Goal: Information Seeking & Learning: Compare options

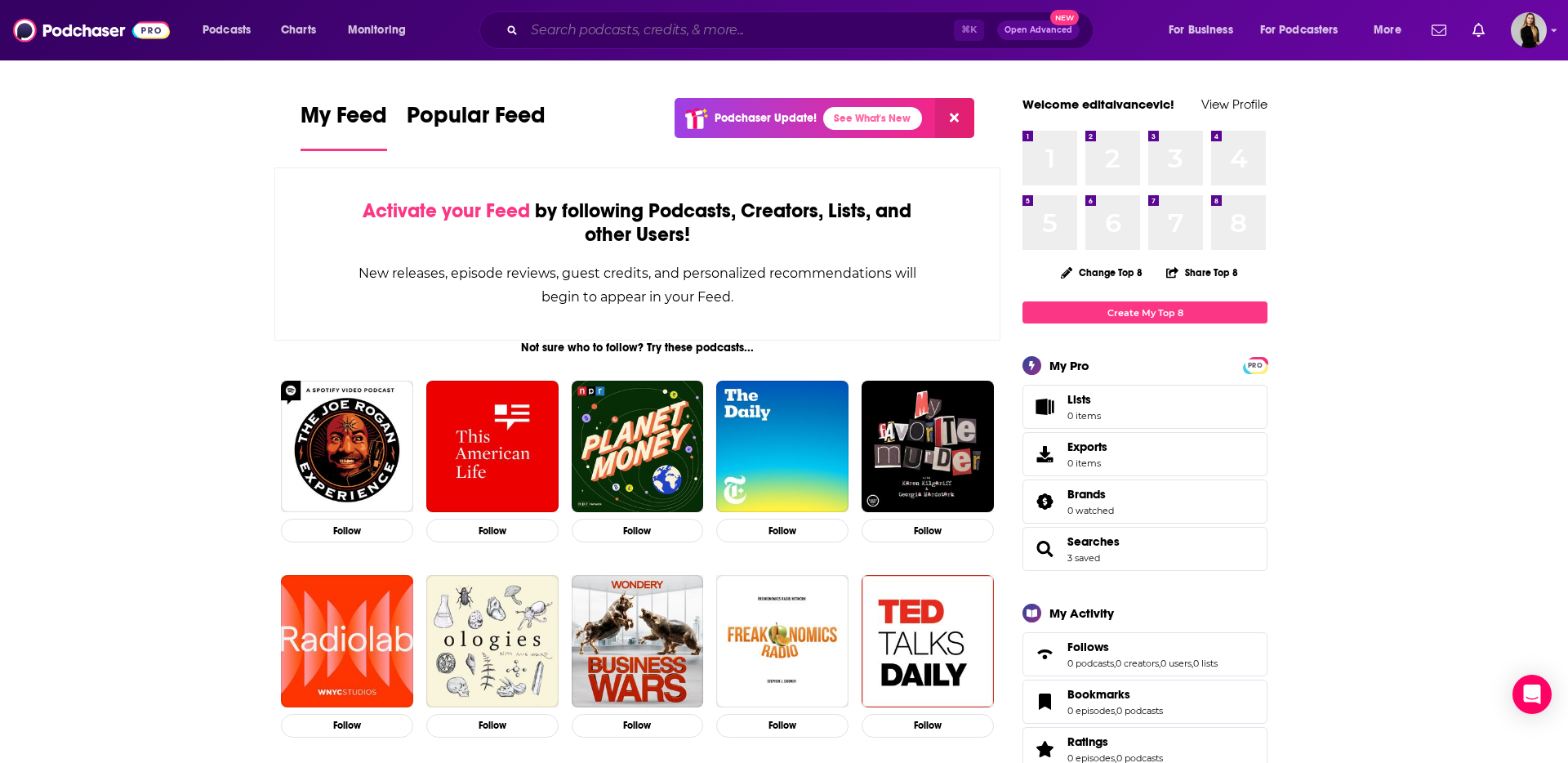
click at [630, 21] on input "Search podcasts, credits, & more..." at bounding box center [739, 30] width 429 height 26
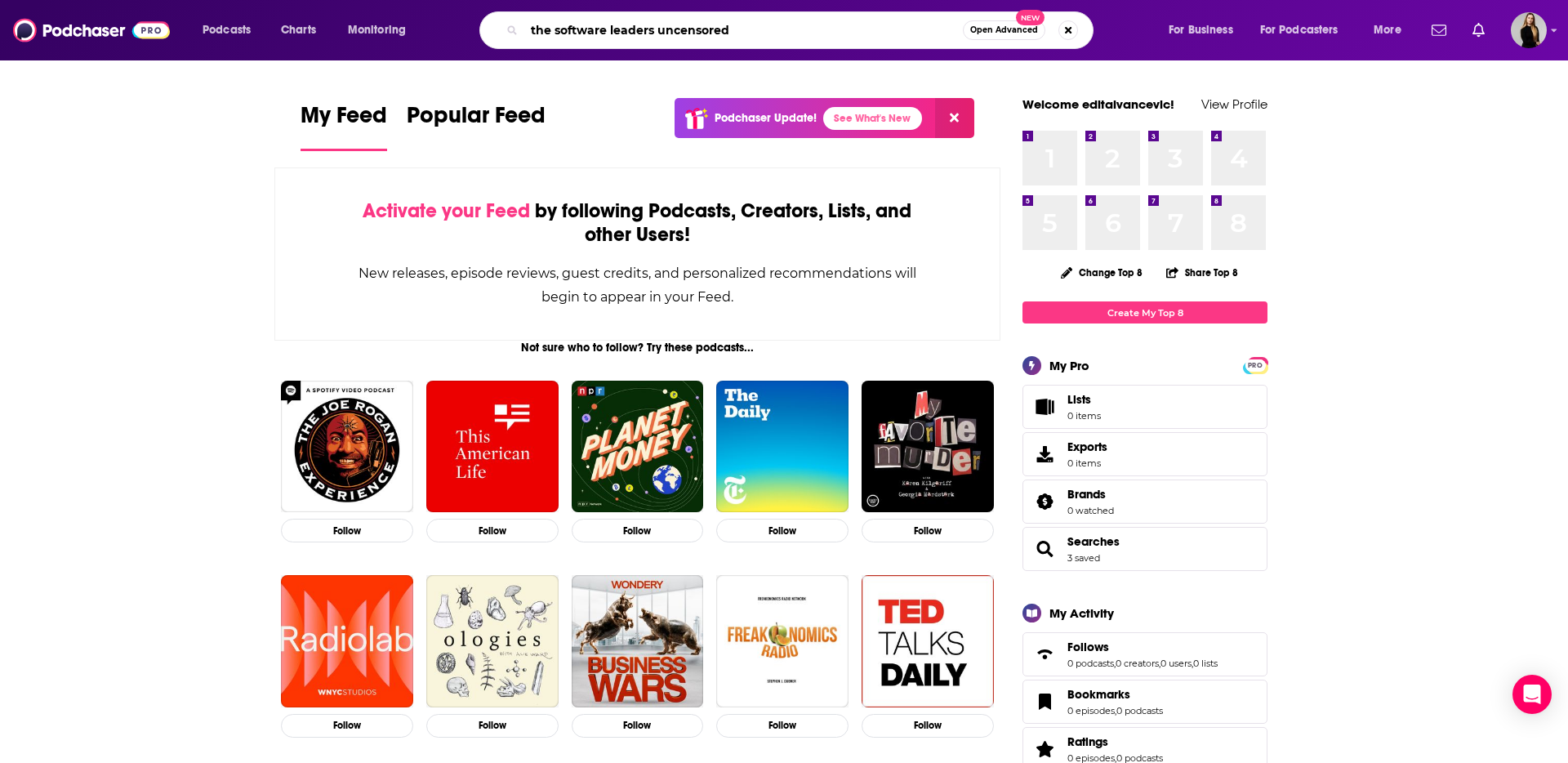
type input "the software leaders uncensored"
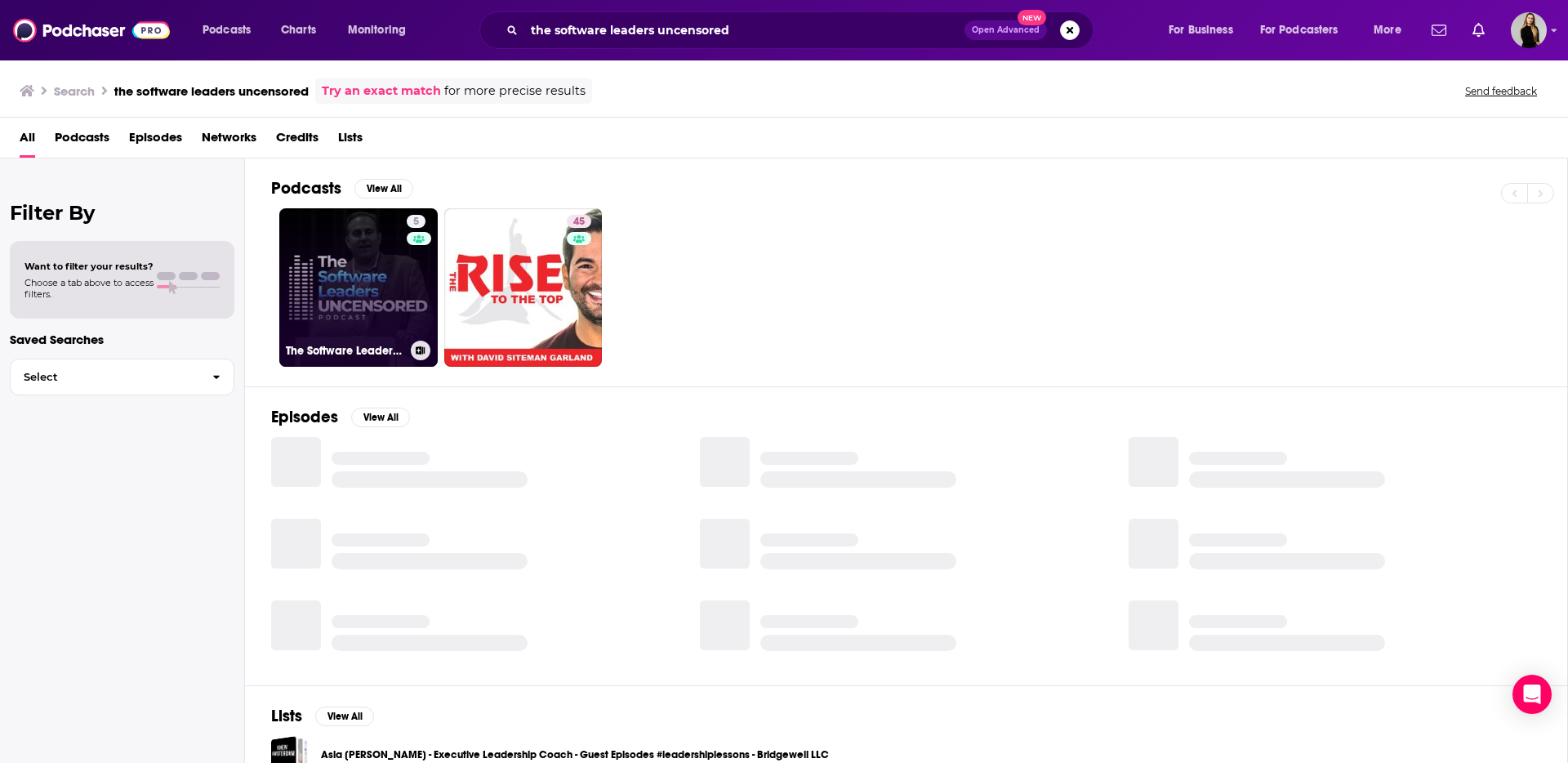
click at [396, 307] on link "5 The Software Leaders Uncensored Podcast" at bounding box center [359, 287] width 159 height 159
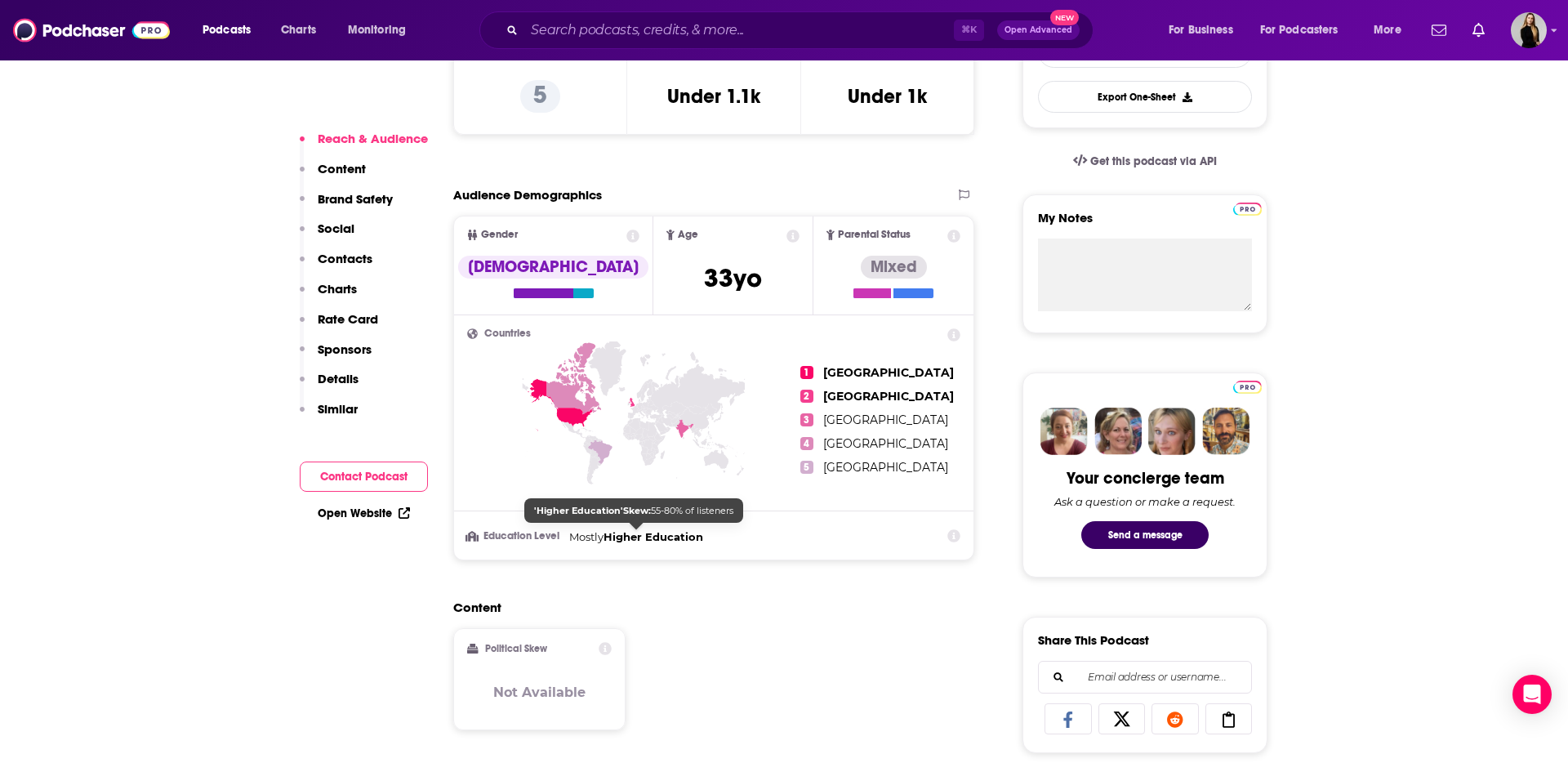
scroll to position [488, 0]
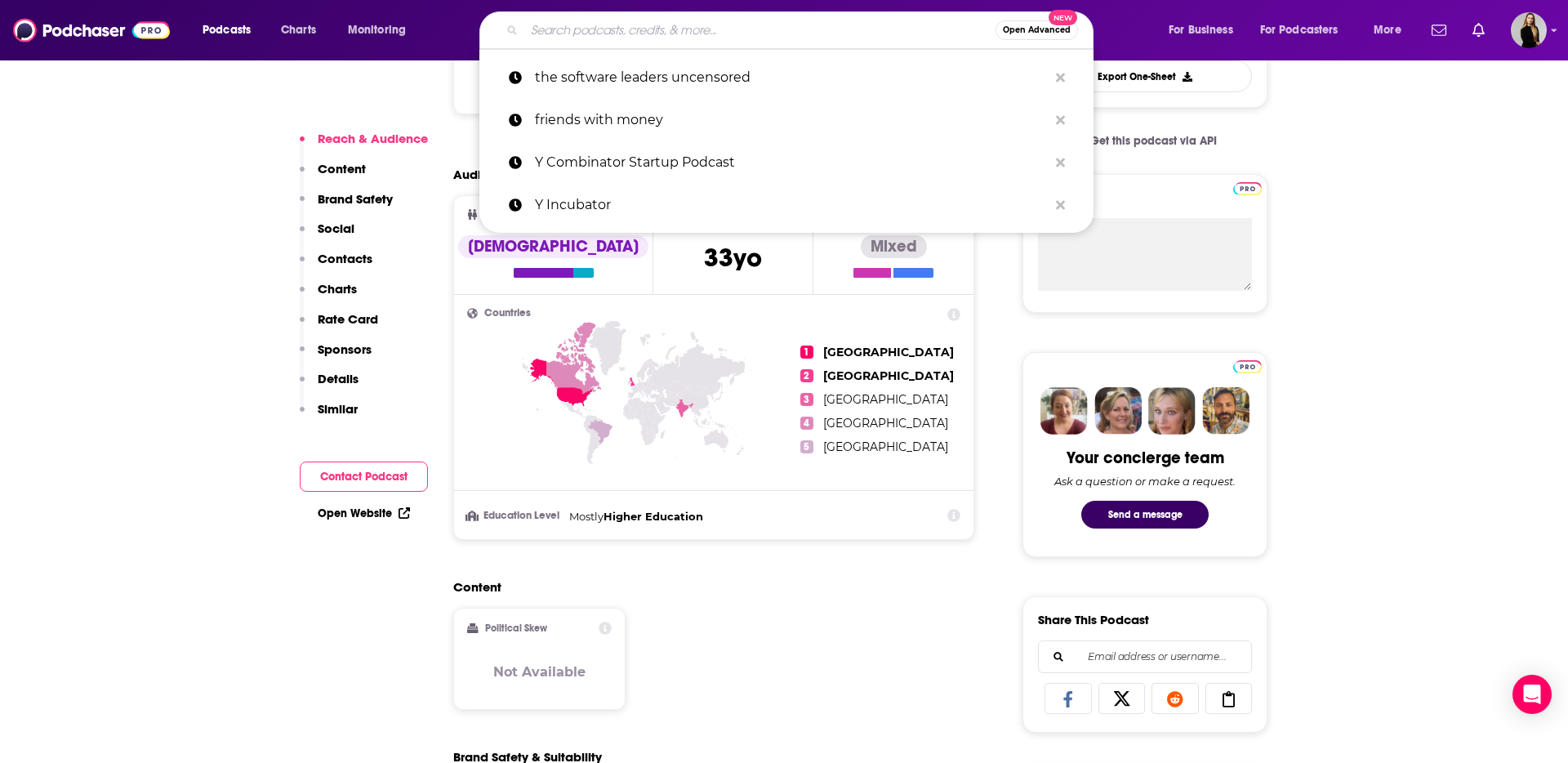
click at [608, 38] on input "Search podcasts, credits, & more..." at bounding box center [760, 30] width 472 height 26
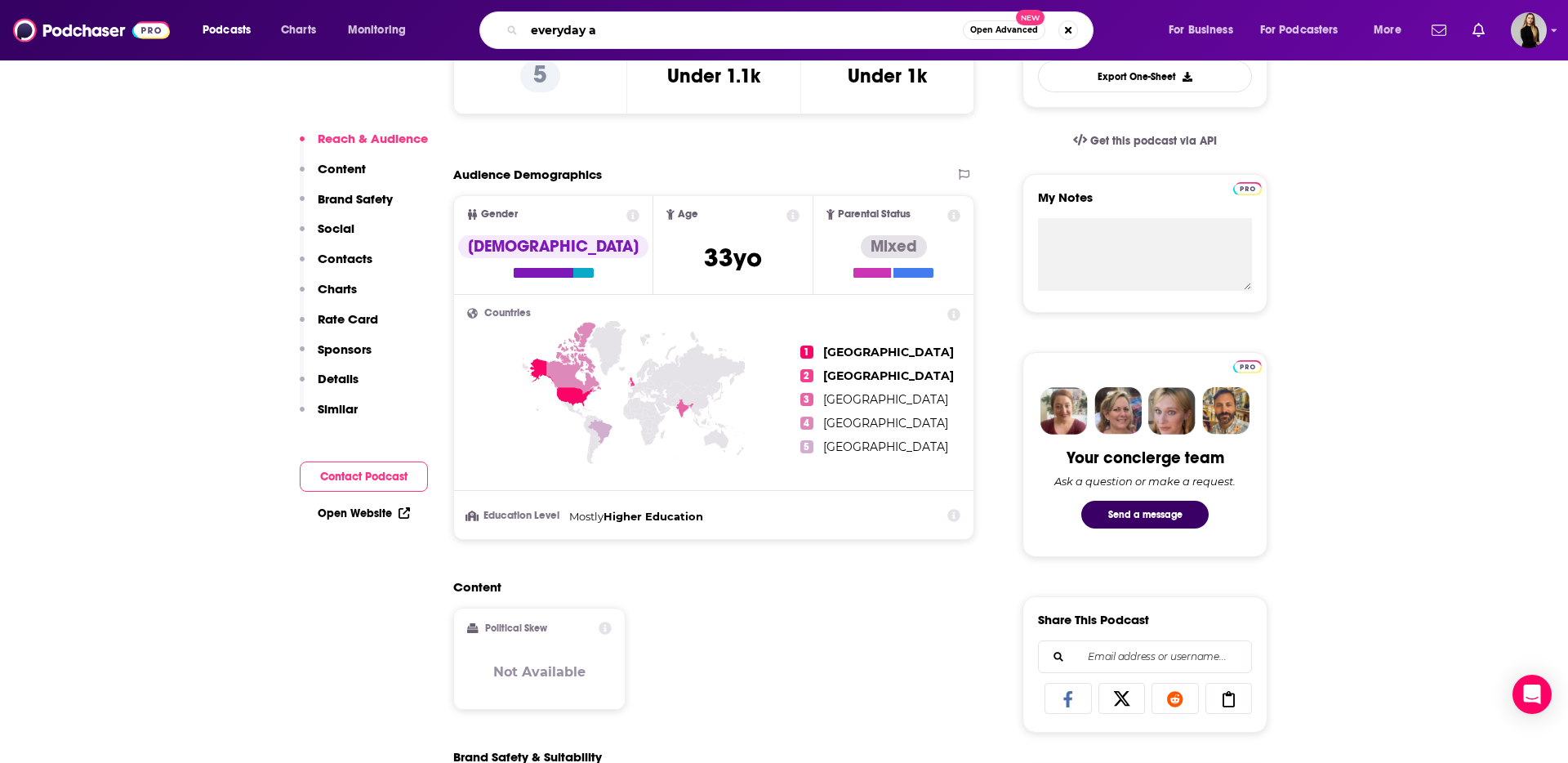
type input "everyday ai"
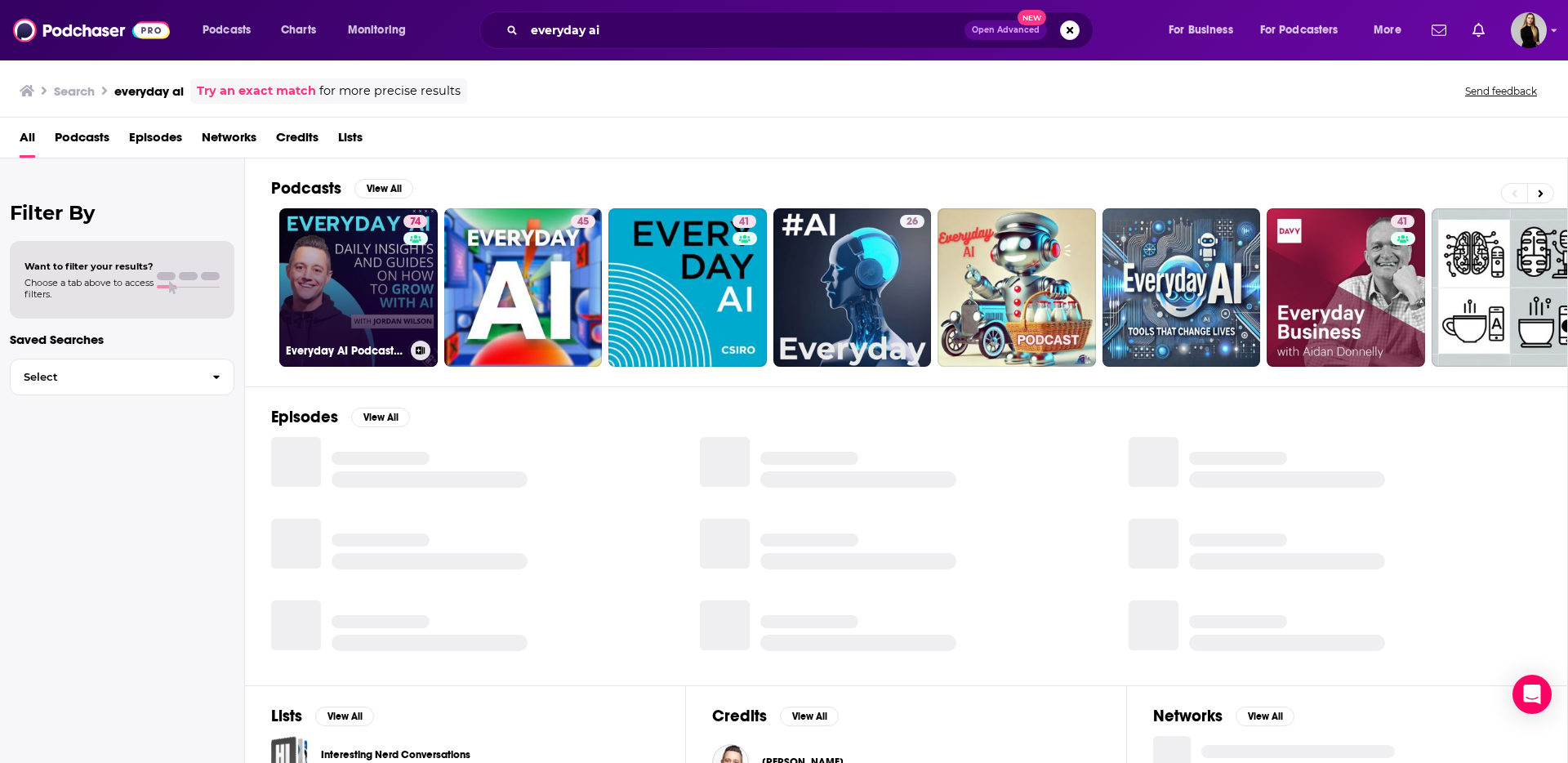
click at [357, 317] on link "74 Everyday AI Podcast – An AI and ChatGPT Podcast" at bounding box center [359, 287] width 159 height 159
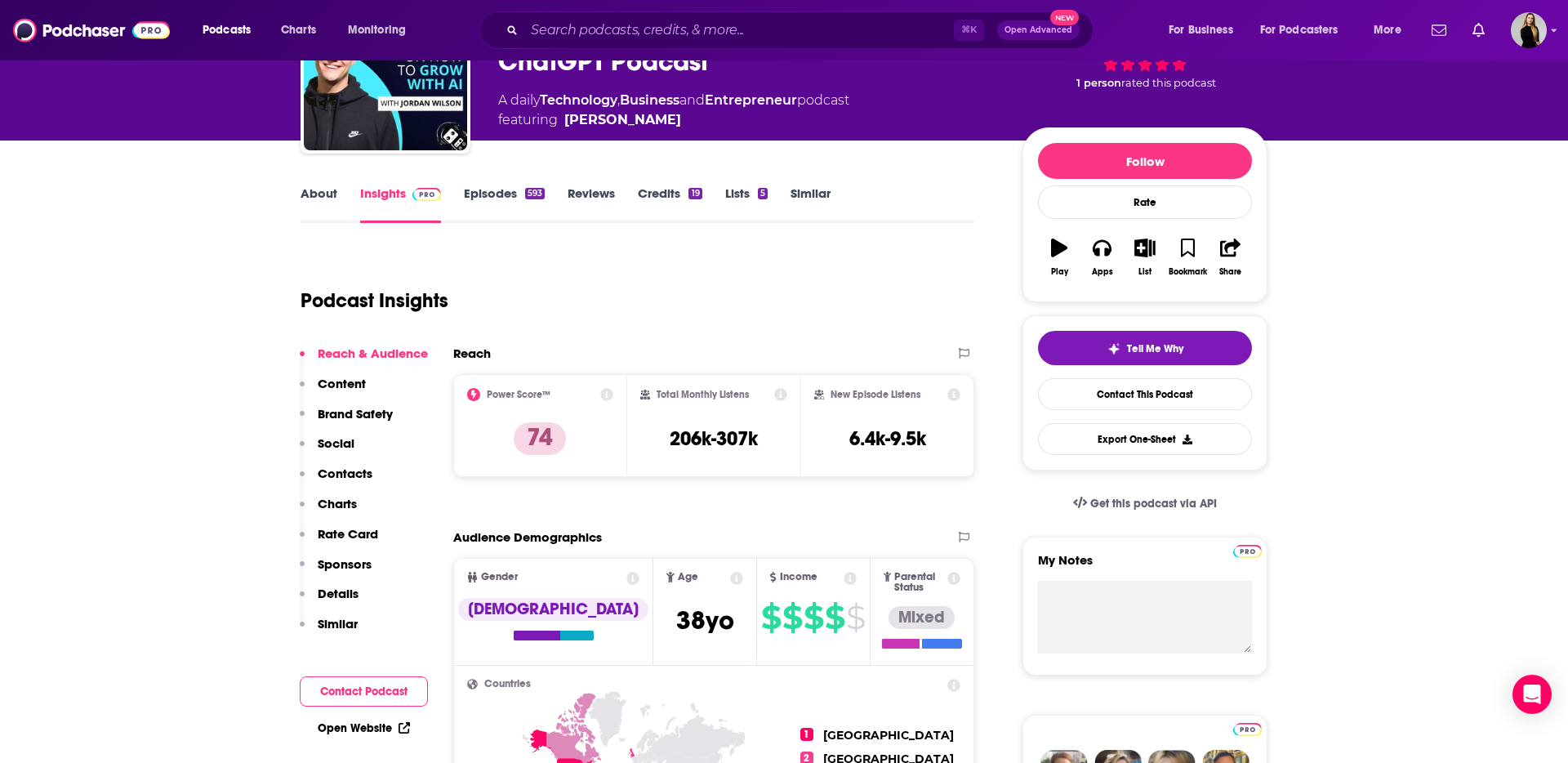
scroll to position [129, 0]
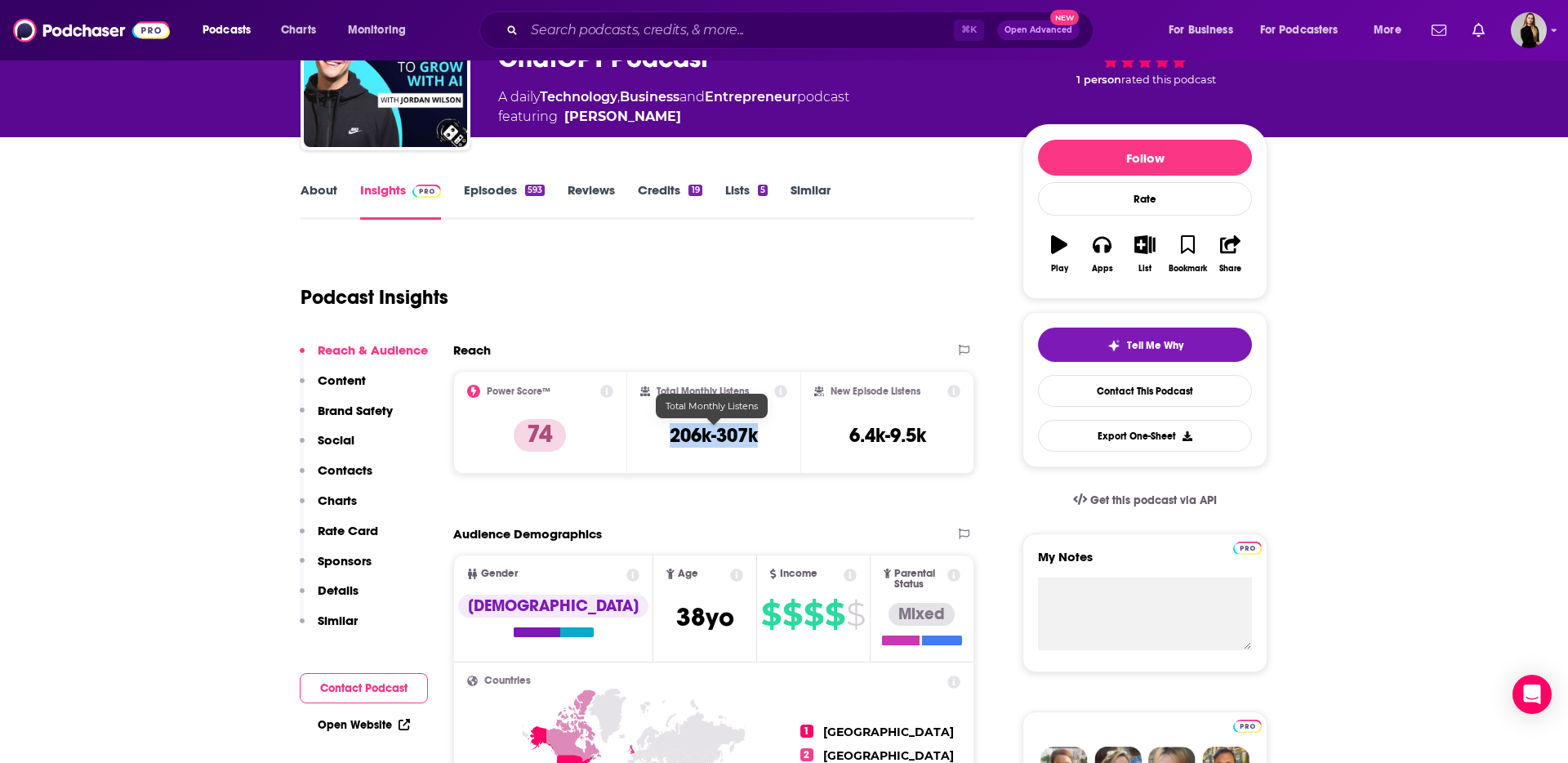
drag, startPoint x: 678, startPoint y: 433, endPoint x: 772, endPoint y: 432, distance: 94.0
click at [773, 433] on div "Total Monthly Listens 206k-307k" at bounding box center [715, 421] width 148 height 75
copy h3 "206k-307k"
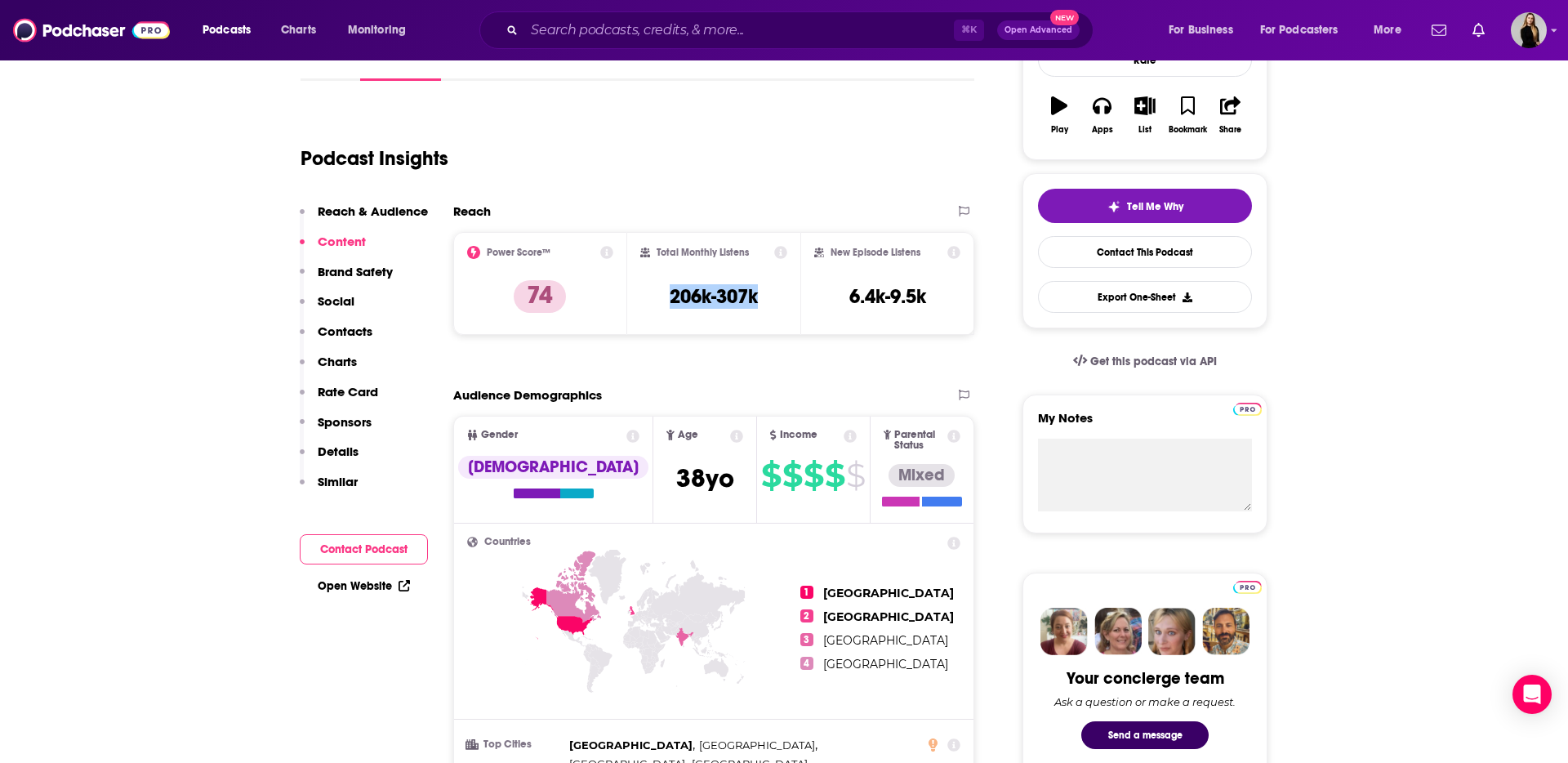
scroll to position [256, 0]
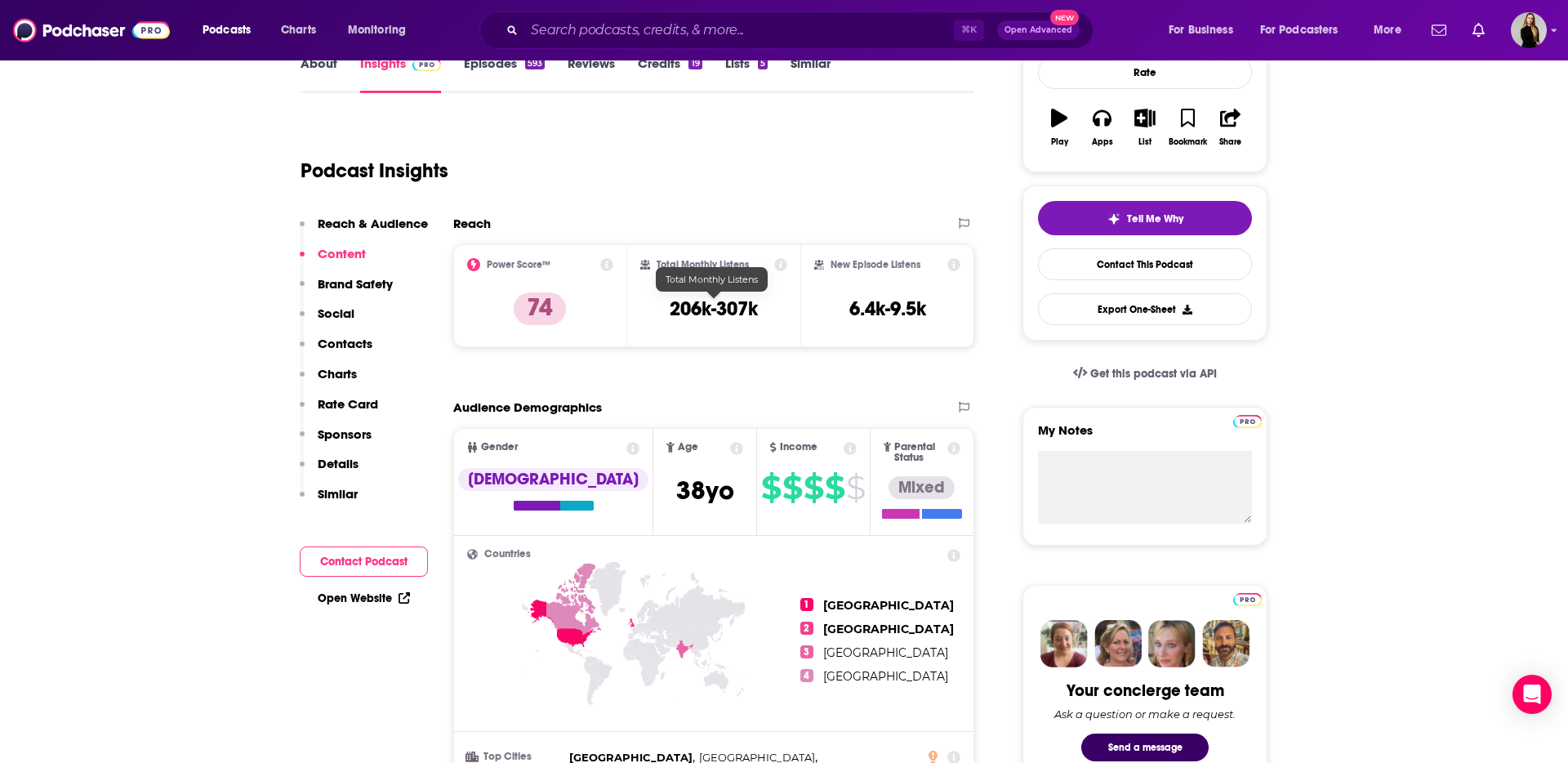
click at [688, 319] on h3 "206k-307k" at bounding box center [714, 308] width 88 height 25
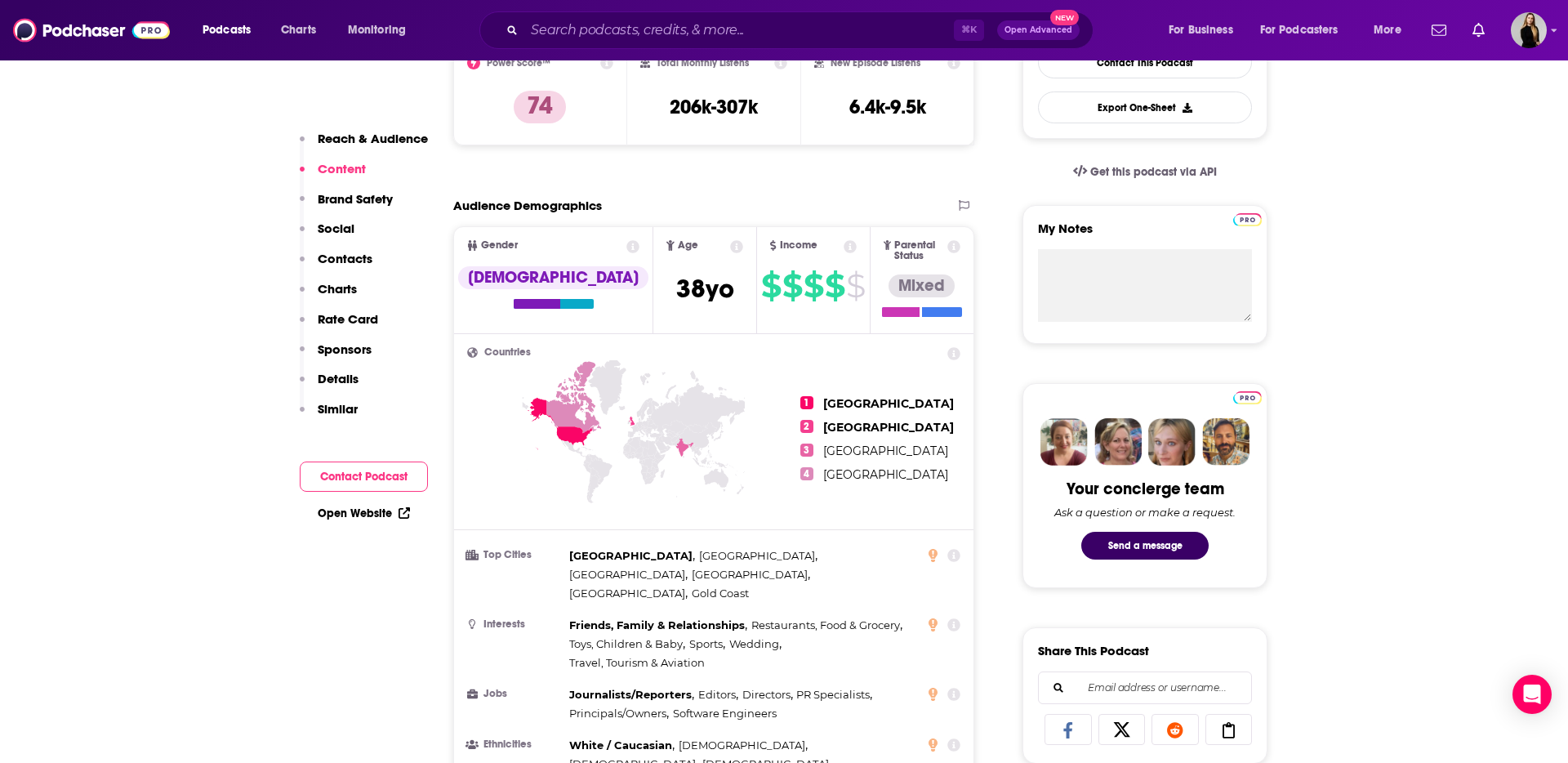
scroll to position [461, 0]
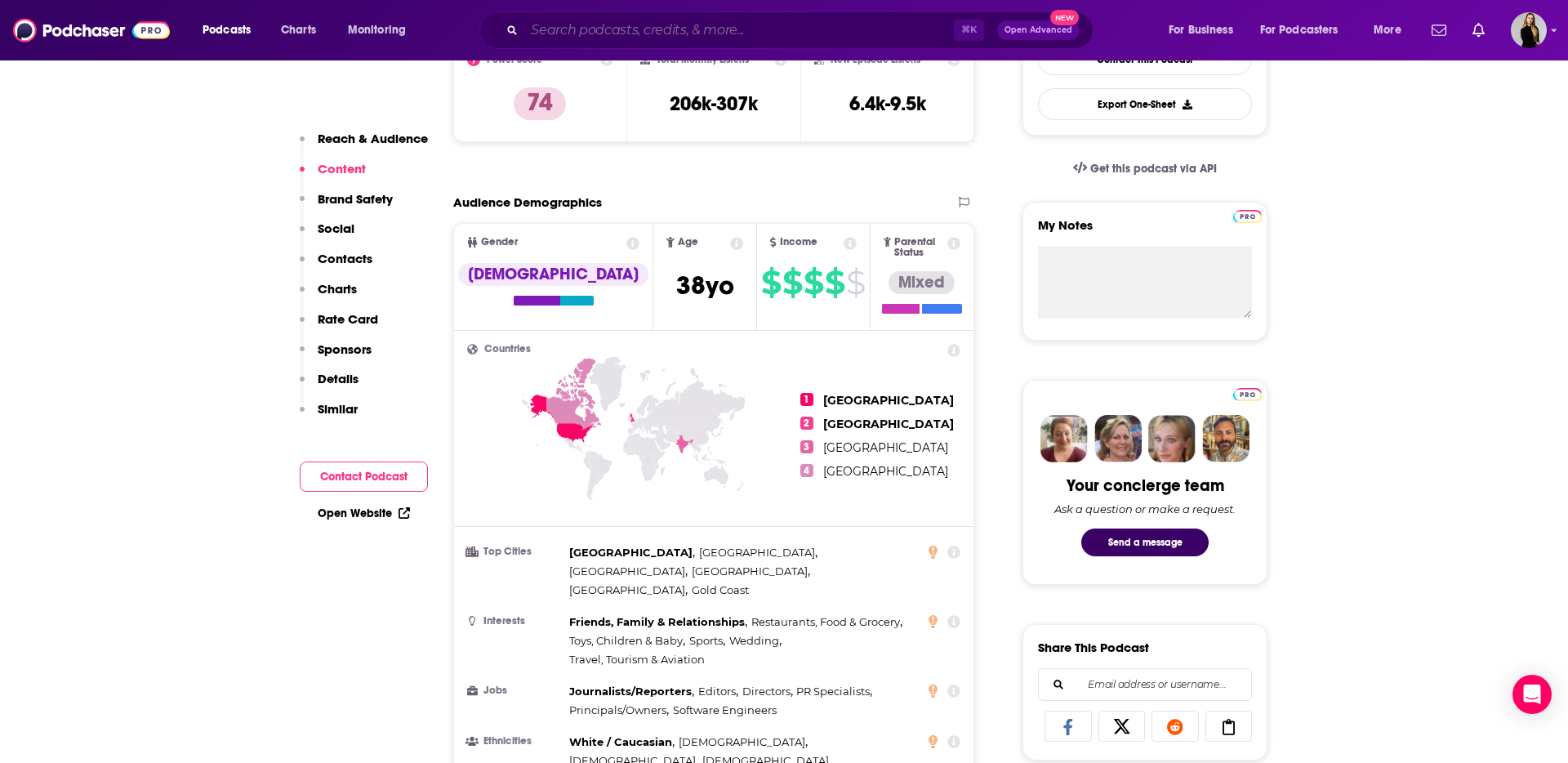
click at [608, 35] on input "Search podcasts, credits, & more..." at bounding box center [739, 30] width 429 height 26
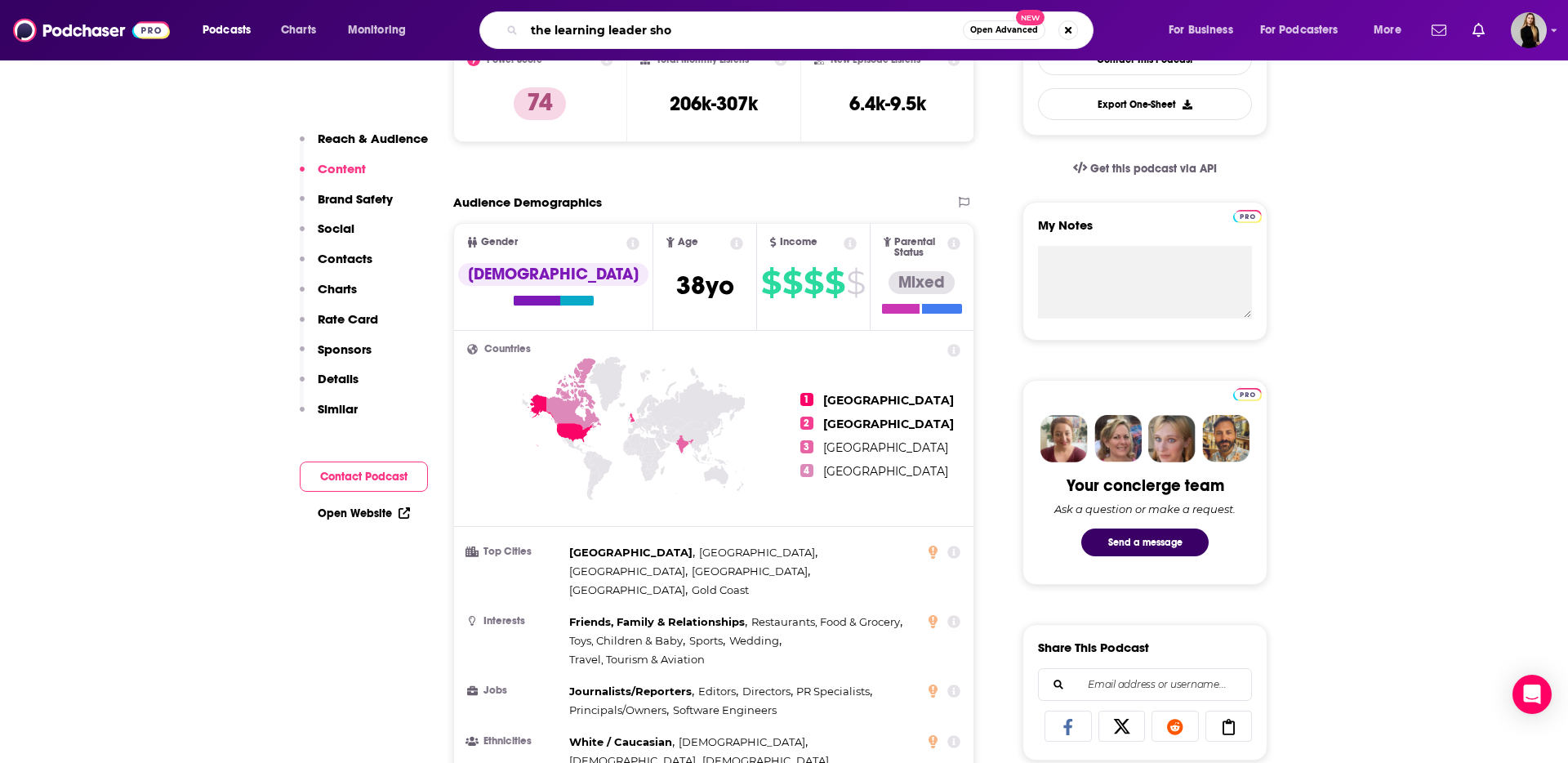
type input "the learning leader show"
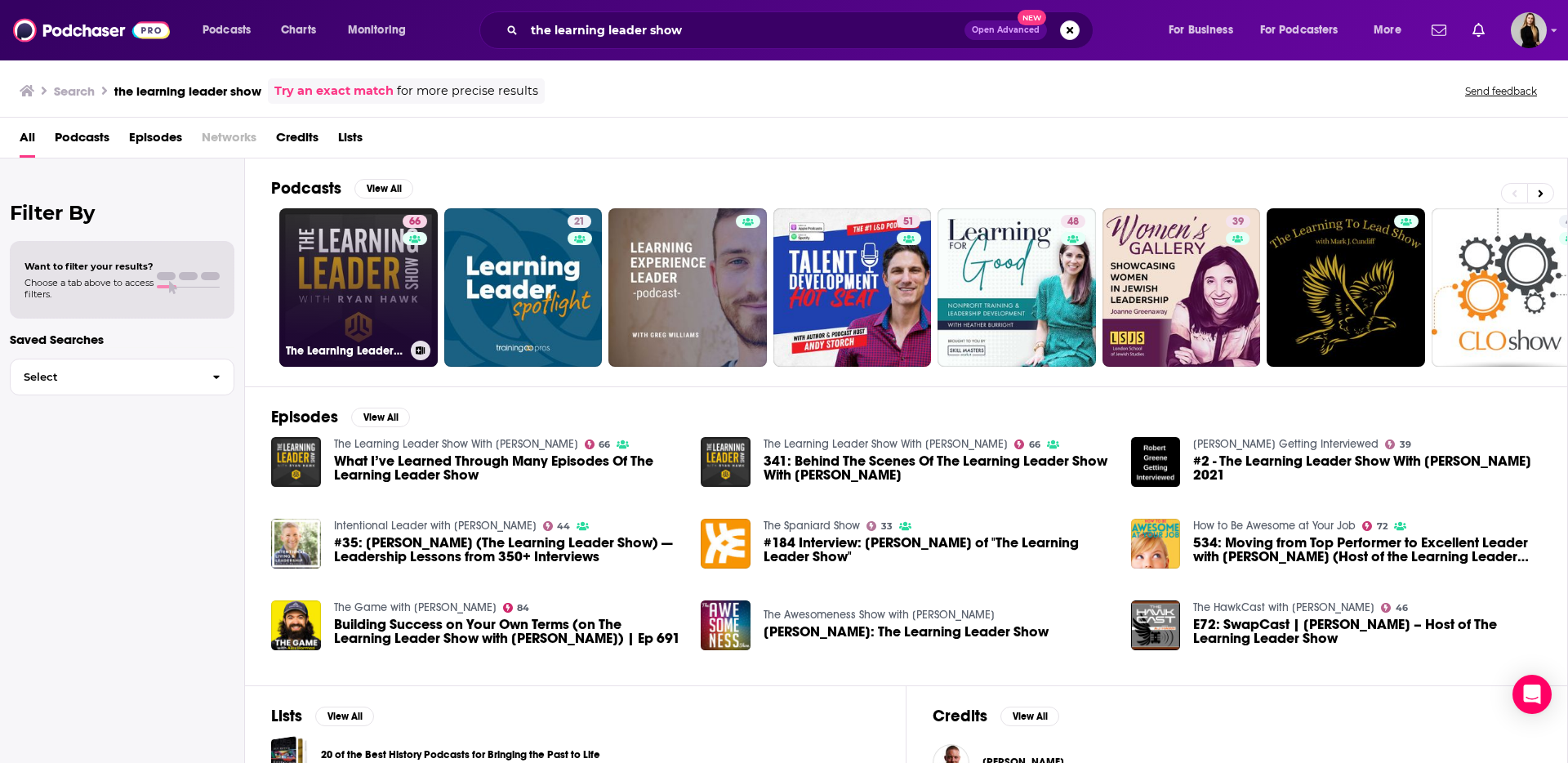
click at [392, 308] on link "66 The Learning Leader Show With [PERSON_NAME]" at bounding box center [359, 287] width 159 height 159
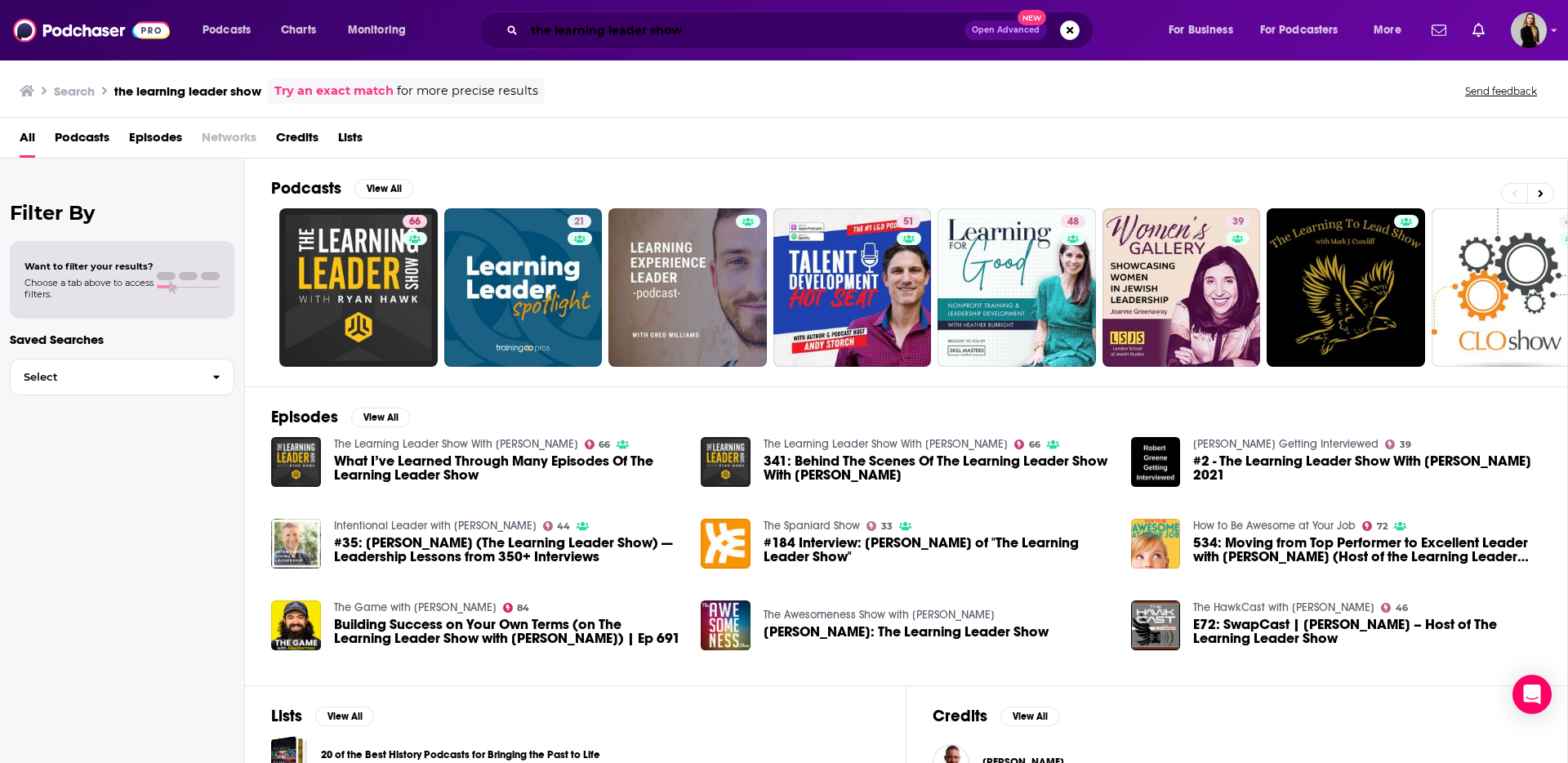
click at [590, 26] on input "the learning leader show" at bounding box center [744, 30] width 440 height 26
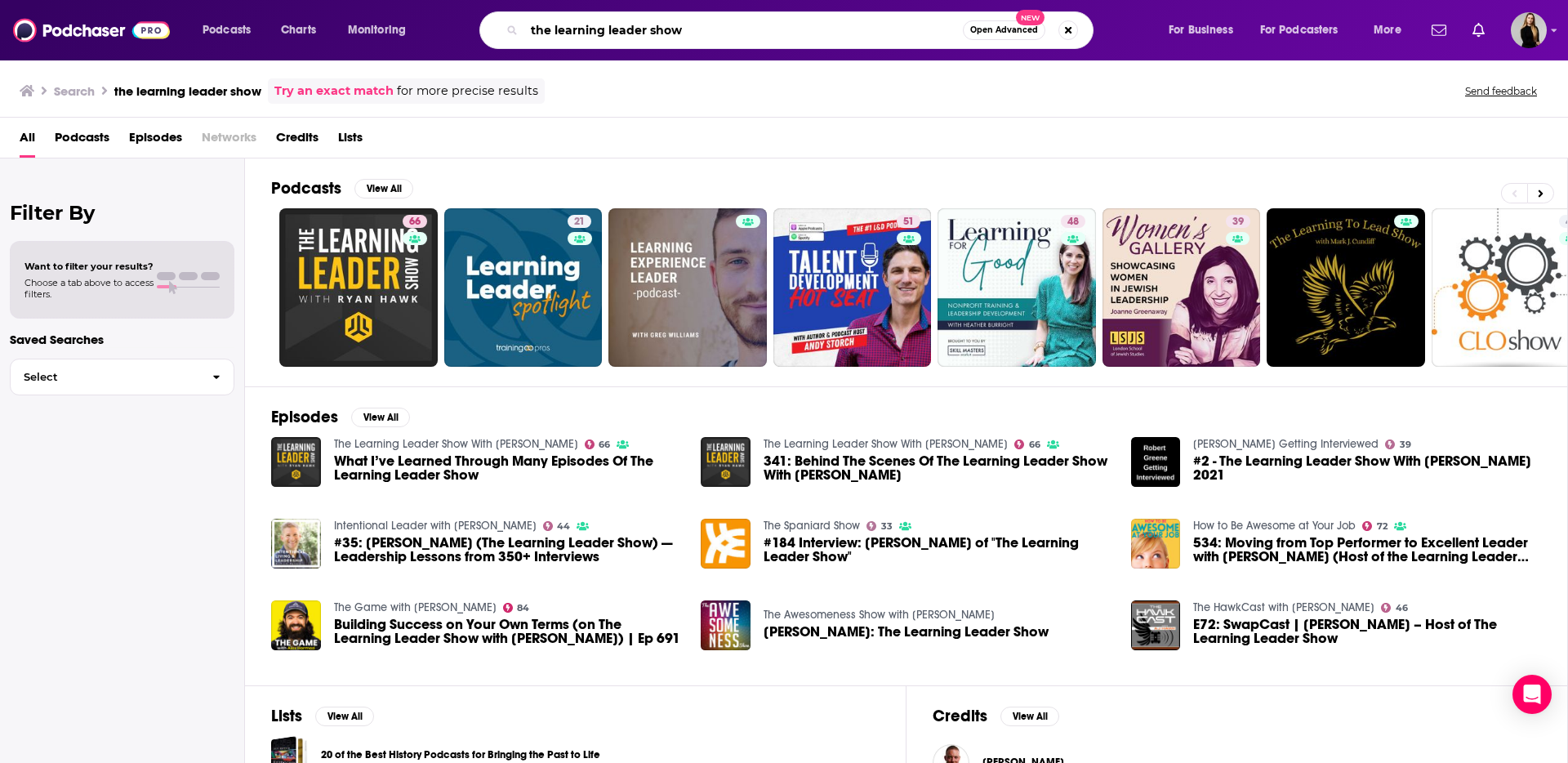
click at [590, 26] on input "the learning leader show" at bounding box center [744, 30] width 439 height 26
type input "software"
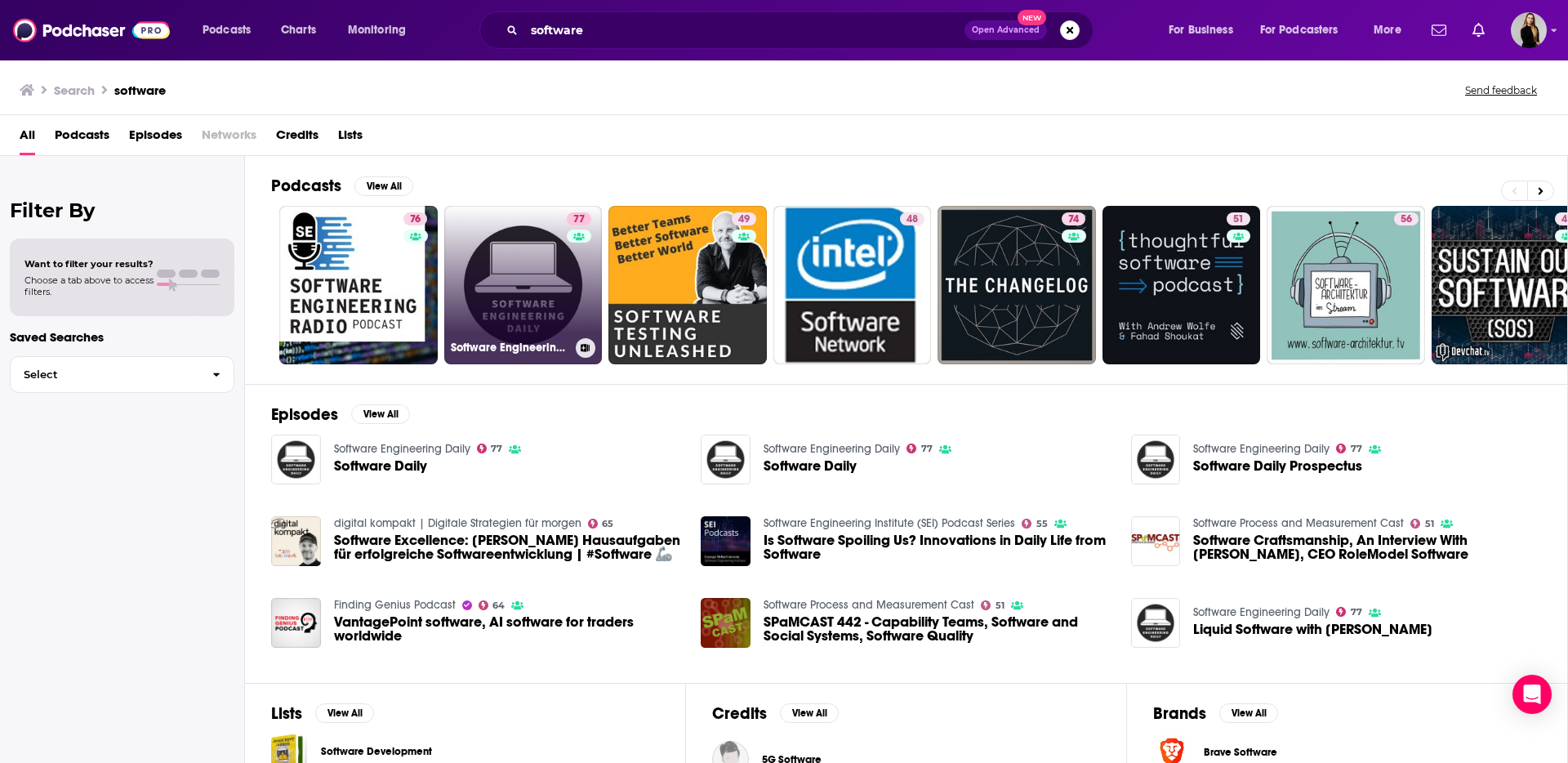
click at [531, 306] on link "77 Software Engineering Daily" at bounding box center [524, 285] width 159 height 159
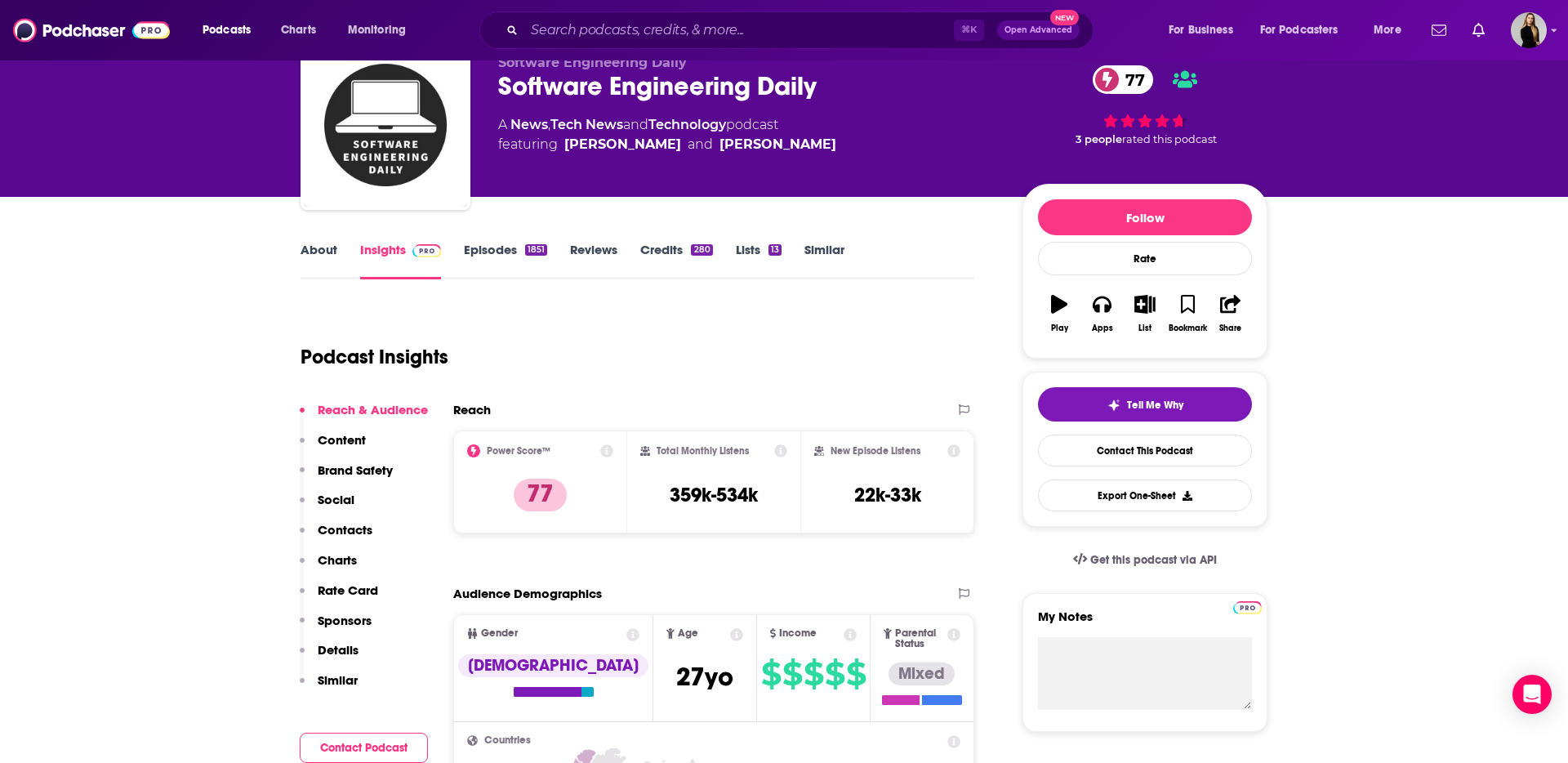
scroll to position [90, 0]
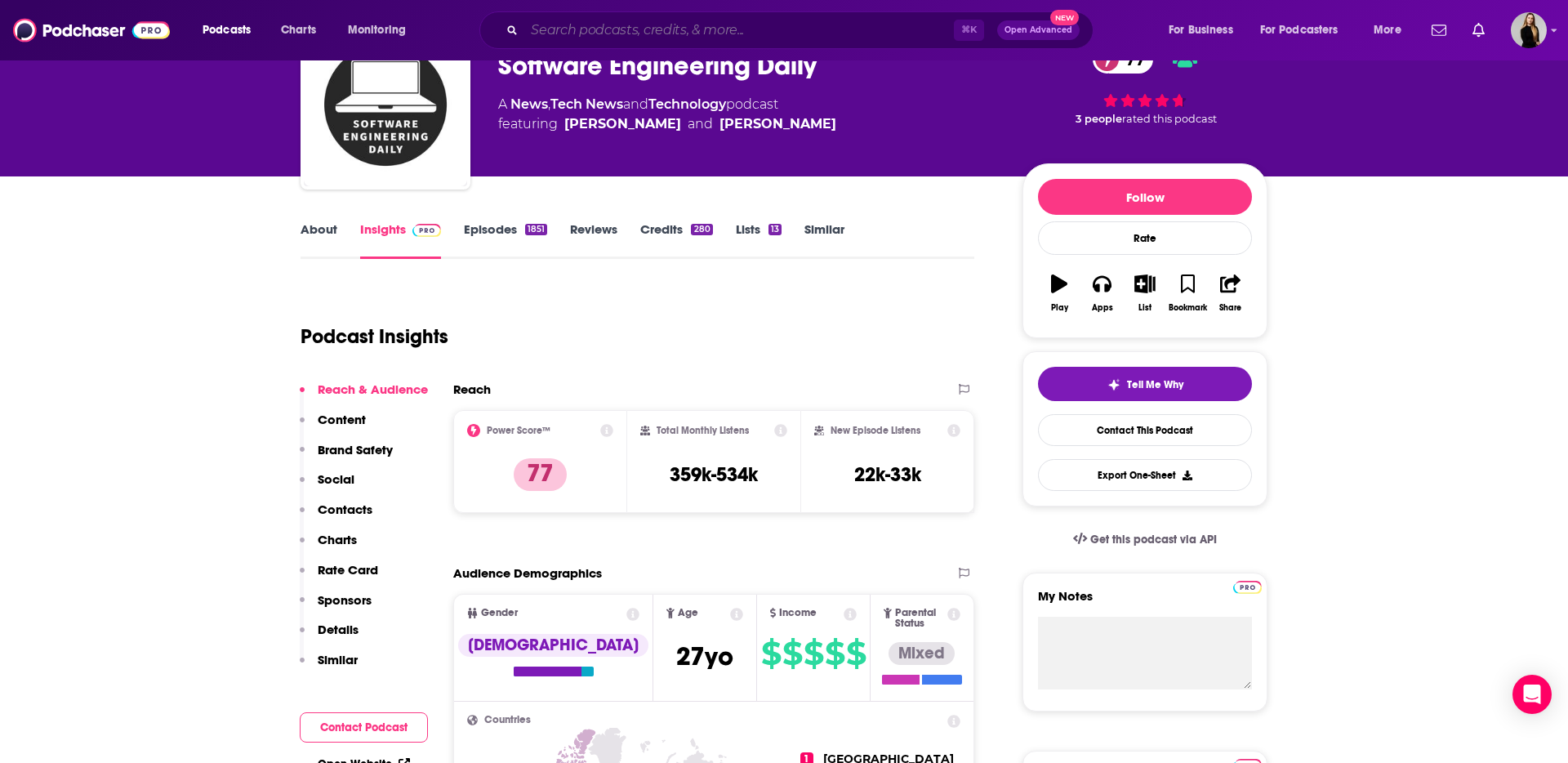
click at [573, 26] on input "Search podcasts, credits, & more..." at bounding box center [739, 30] width 429 height 26
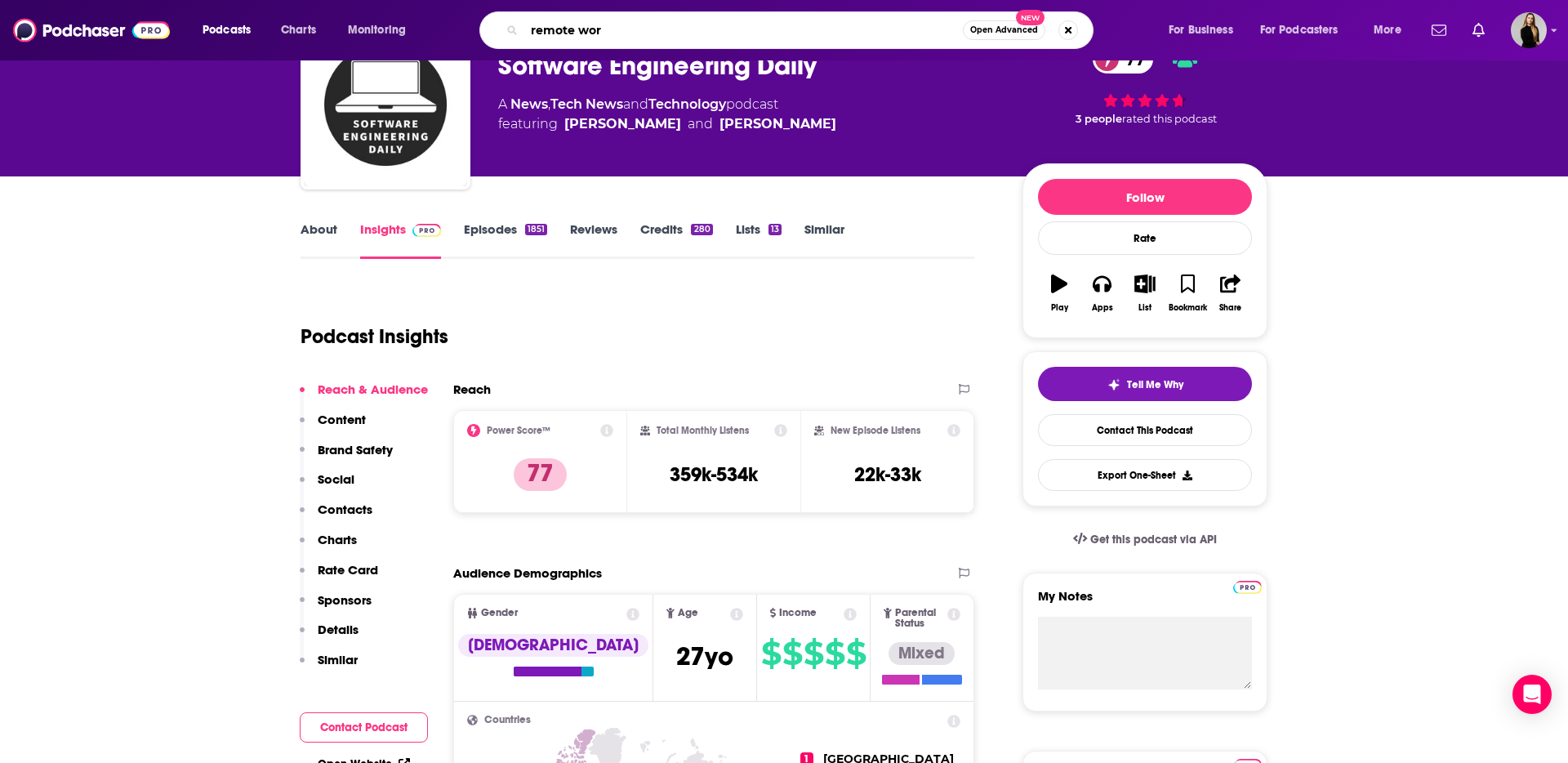
type input "remote work"
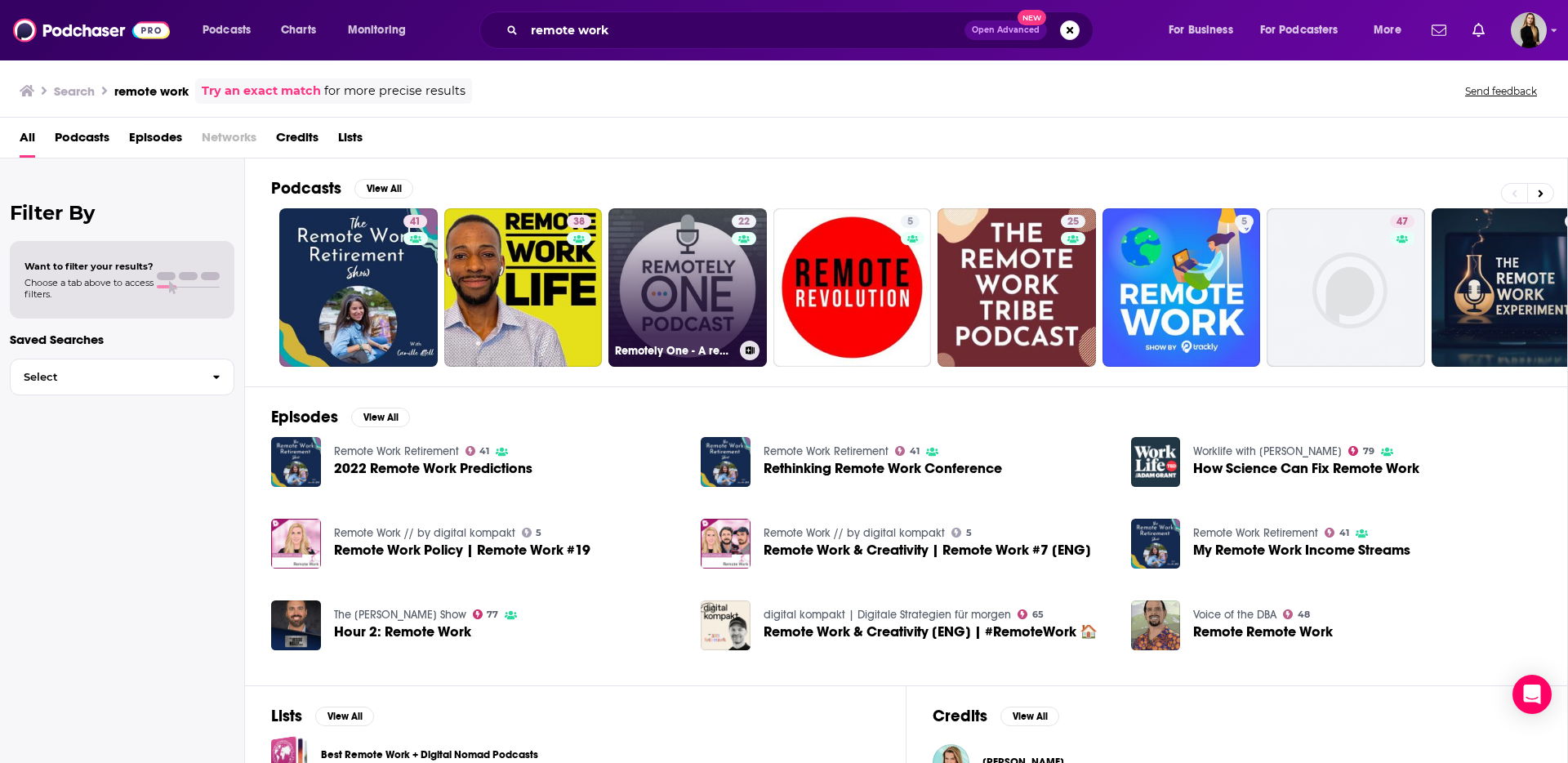
click at [637, 277] on link "22 Remotely One - A remote work podcast" at bounding box center [687, 287] width 159 height 159
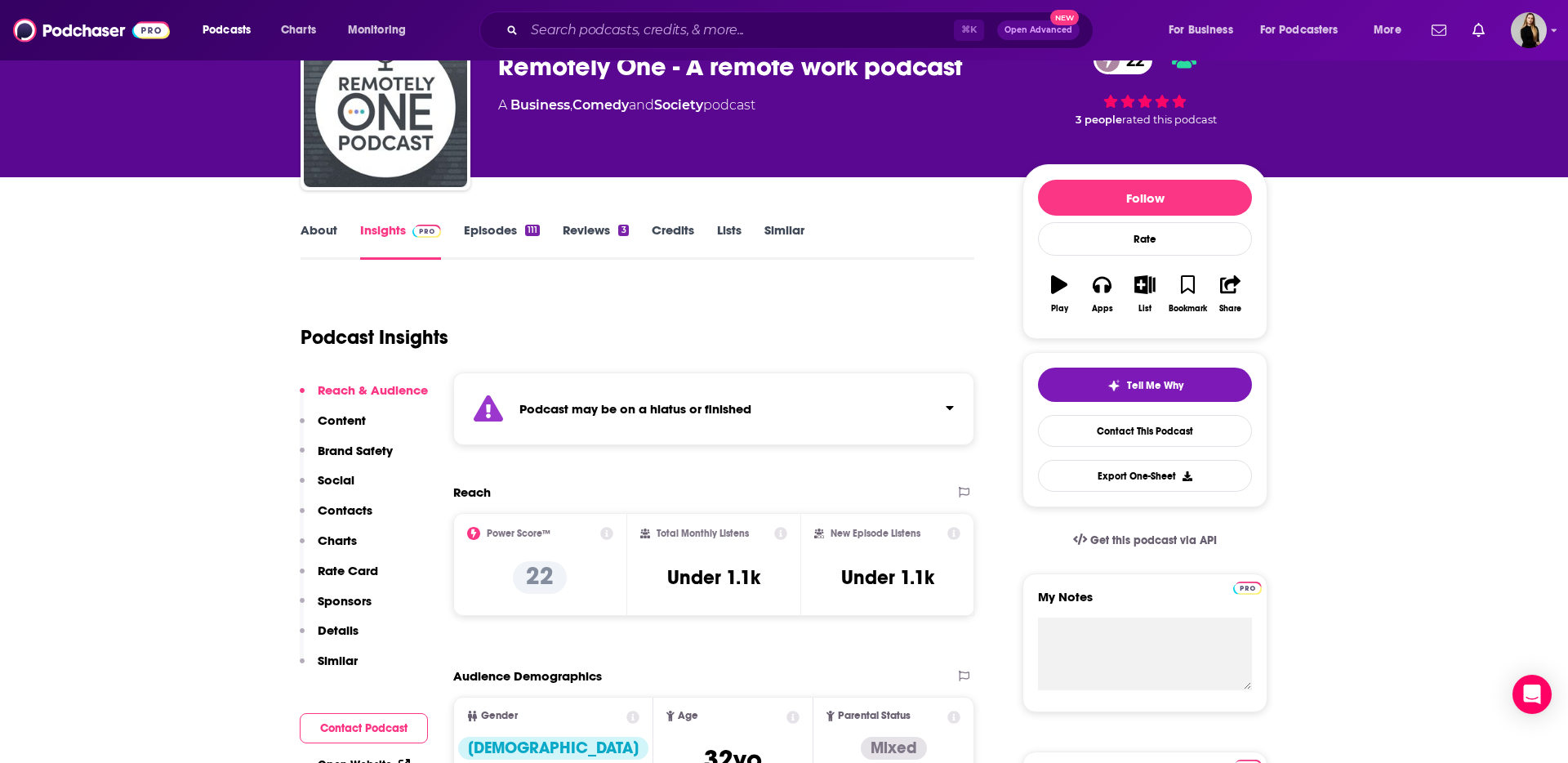
scroll to position [106, 0]
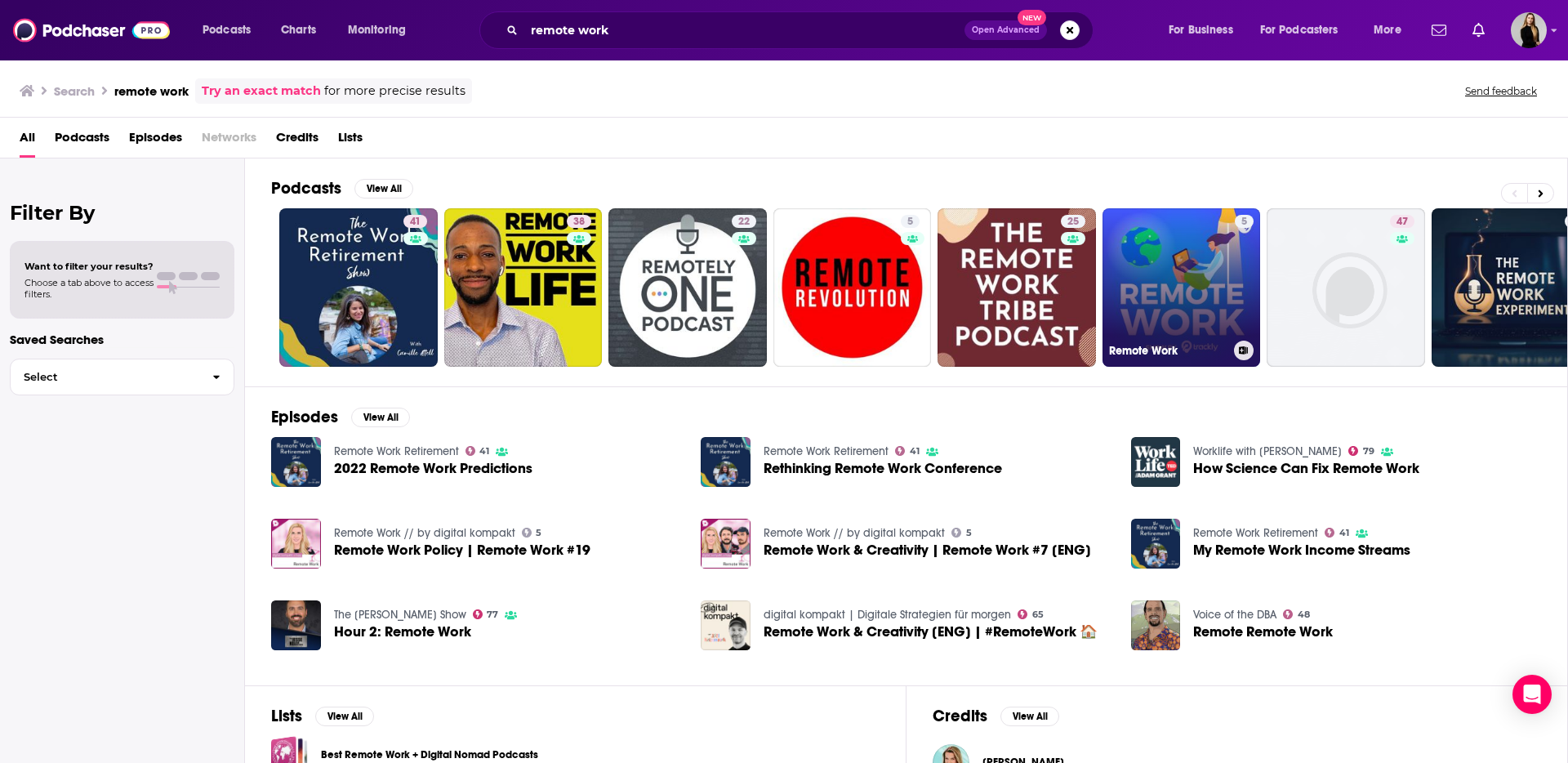
click at [1193, 239] on link "5 Remote Work" at bounding box center [1182, 287] width 159 height 159
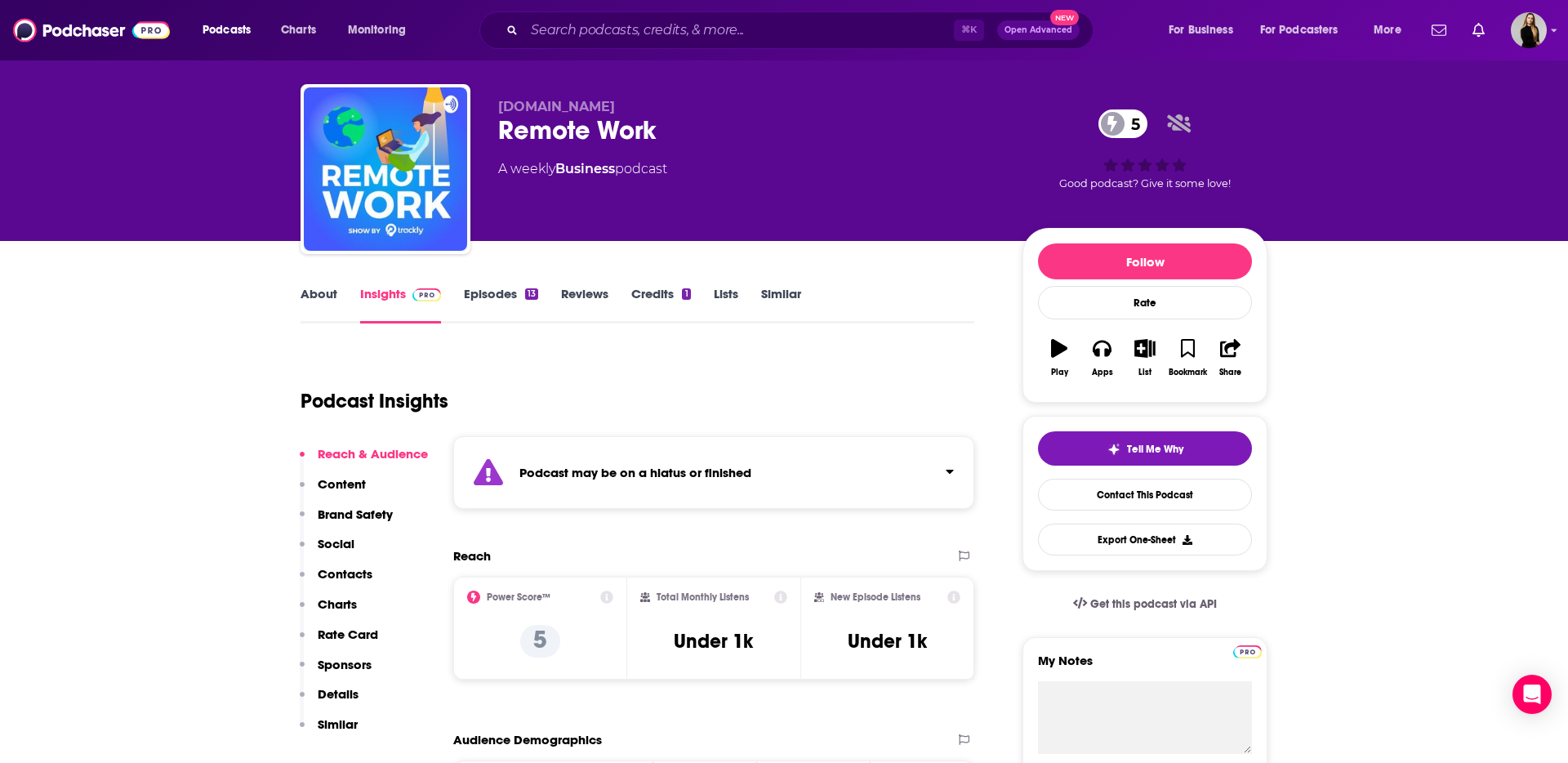
scroll to position [33, 0]
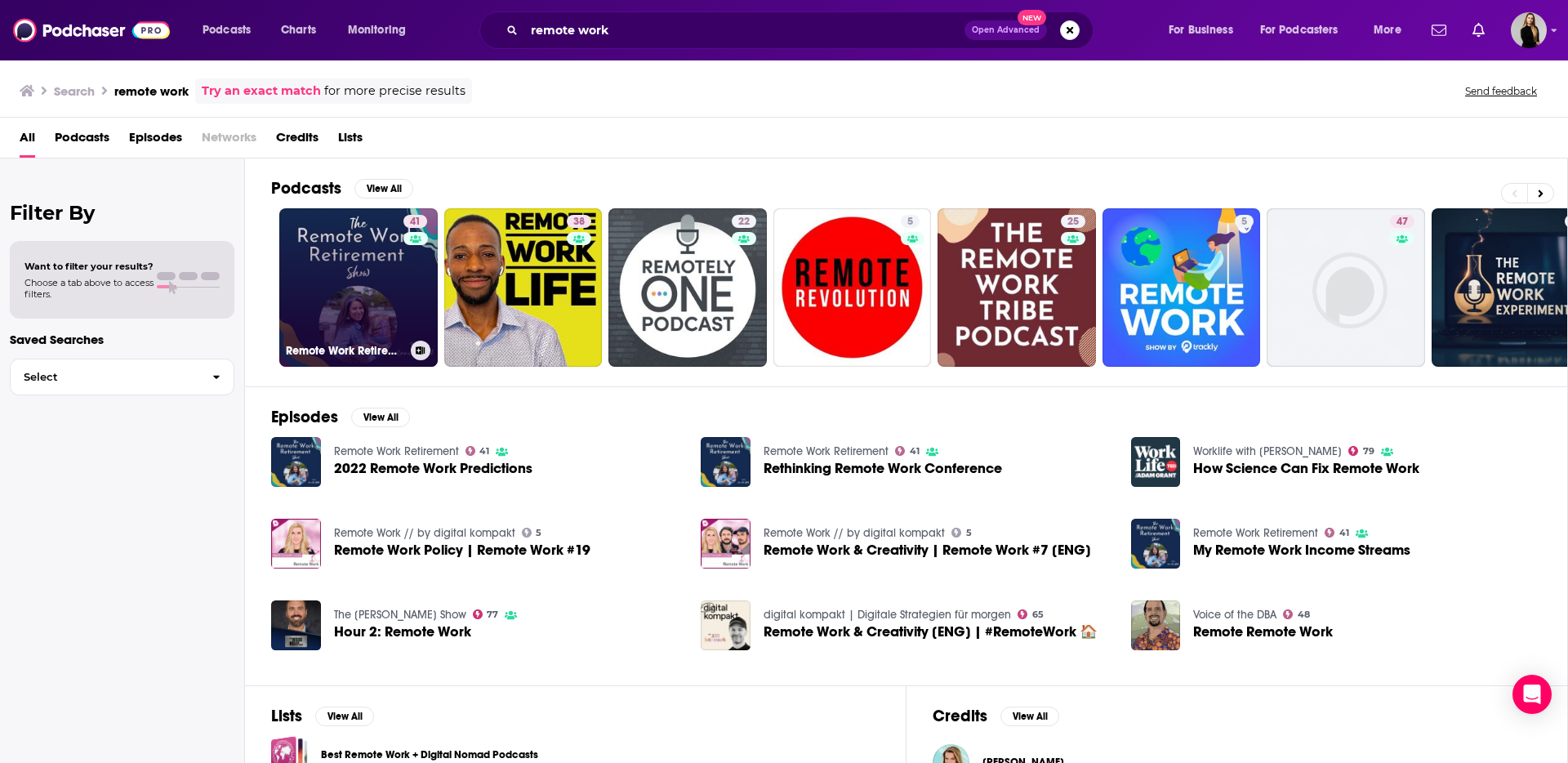
click at [367, 268] on link "41 Remote Work Retirement" at bounding box center [359, 287] width 159 height 159
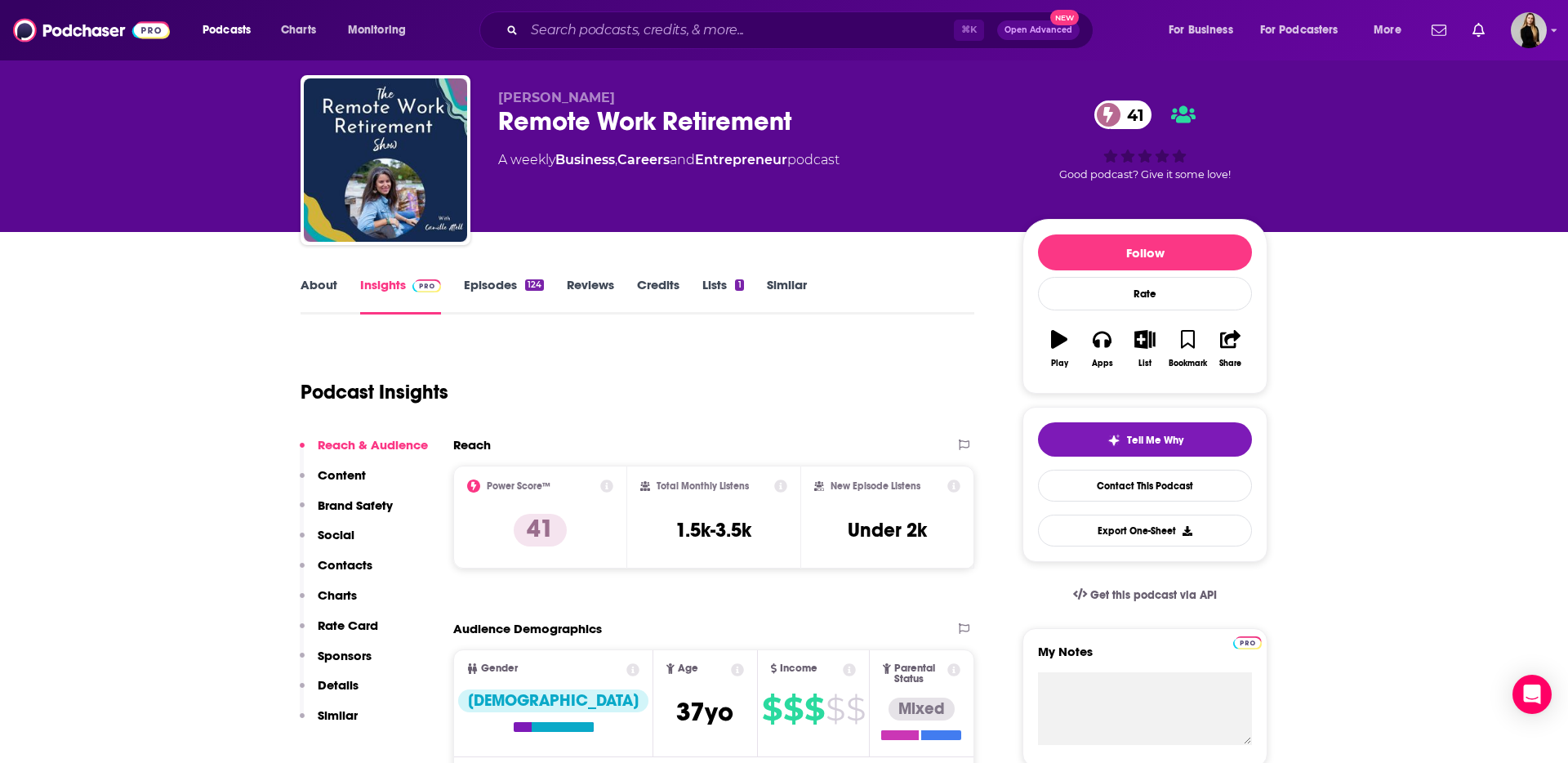
scroll to position [70, 0]
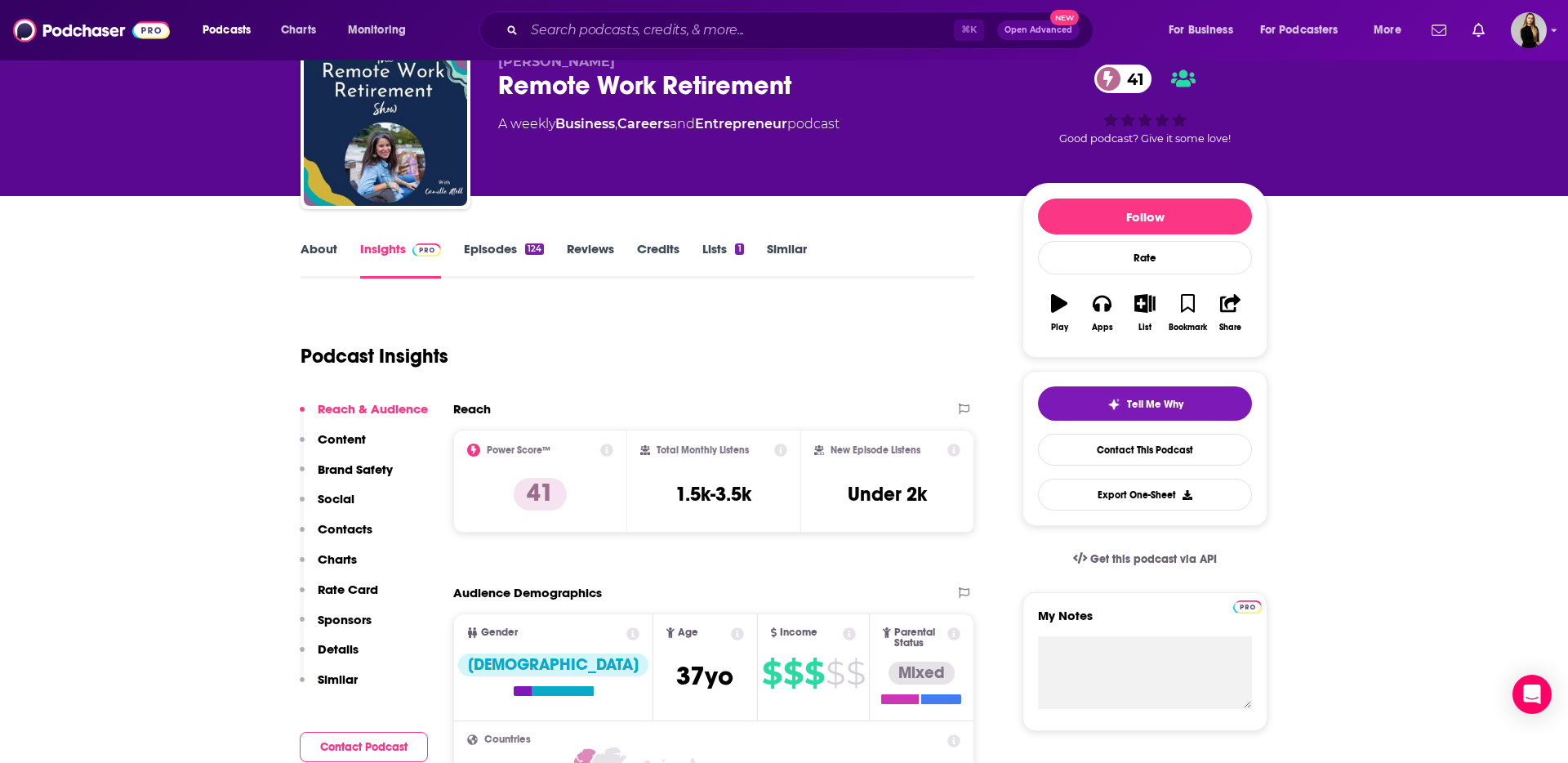
click at [507, 247] on link "Episodes 124" at bounding box center [503, 259] width 80 height 38
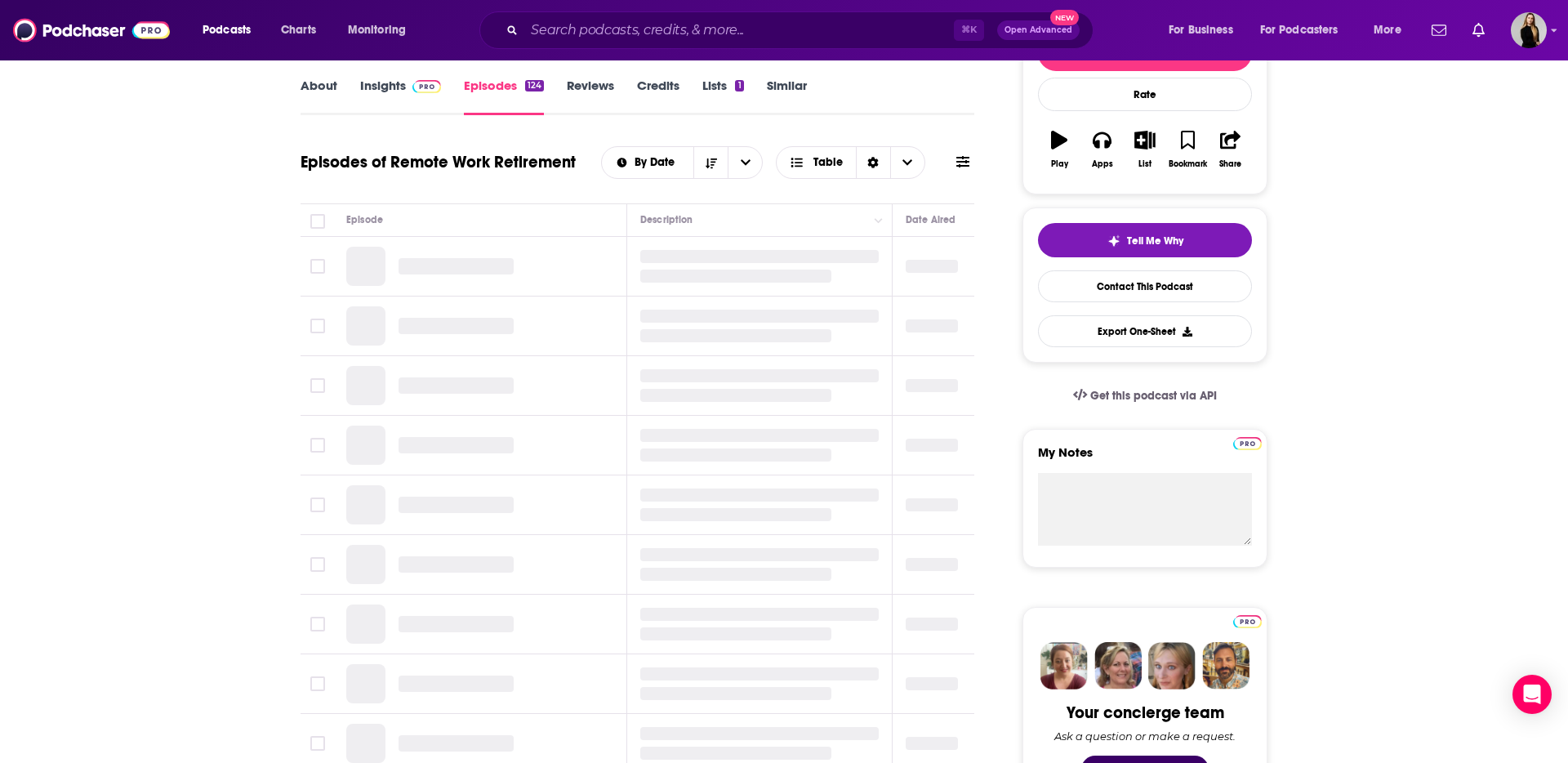
scroll to position [228, 0]
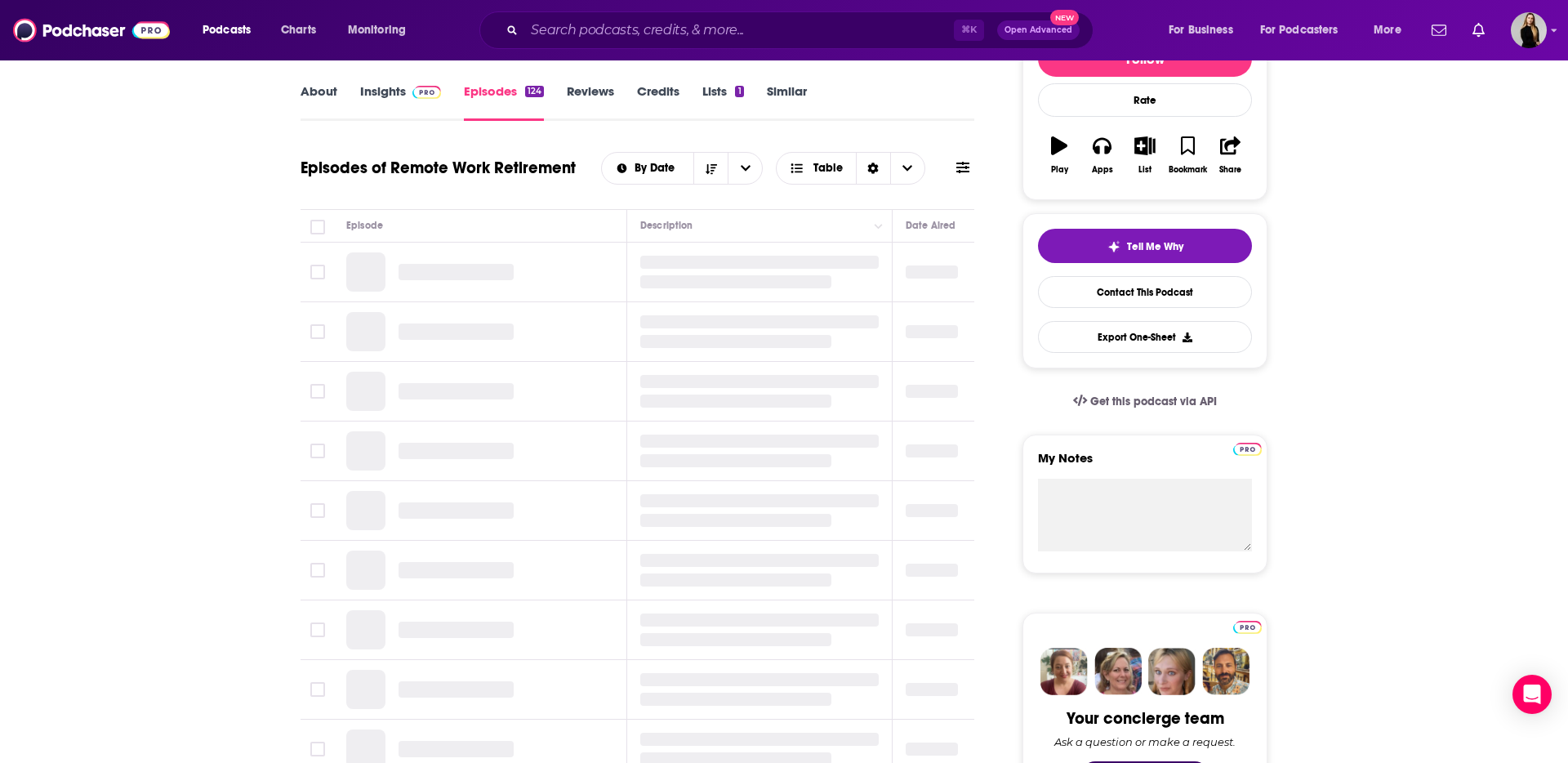
click at [312, 97] on link "About" at bounding box center [319, 102] width 37 height 38
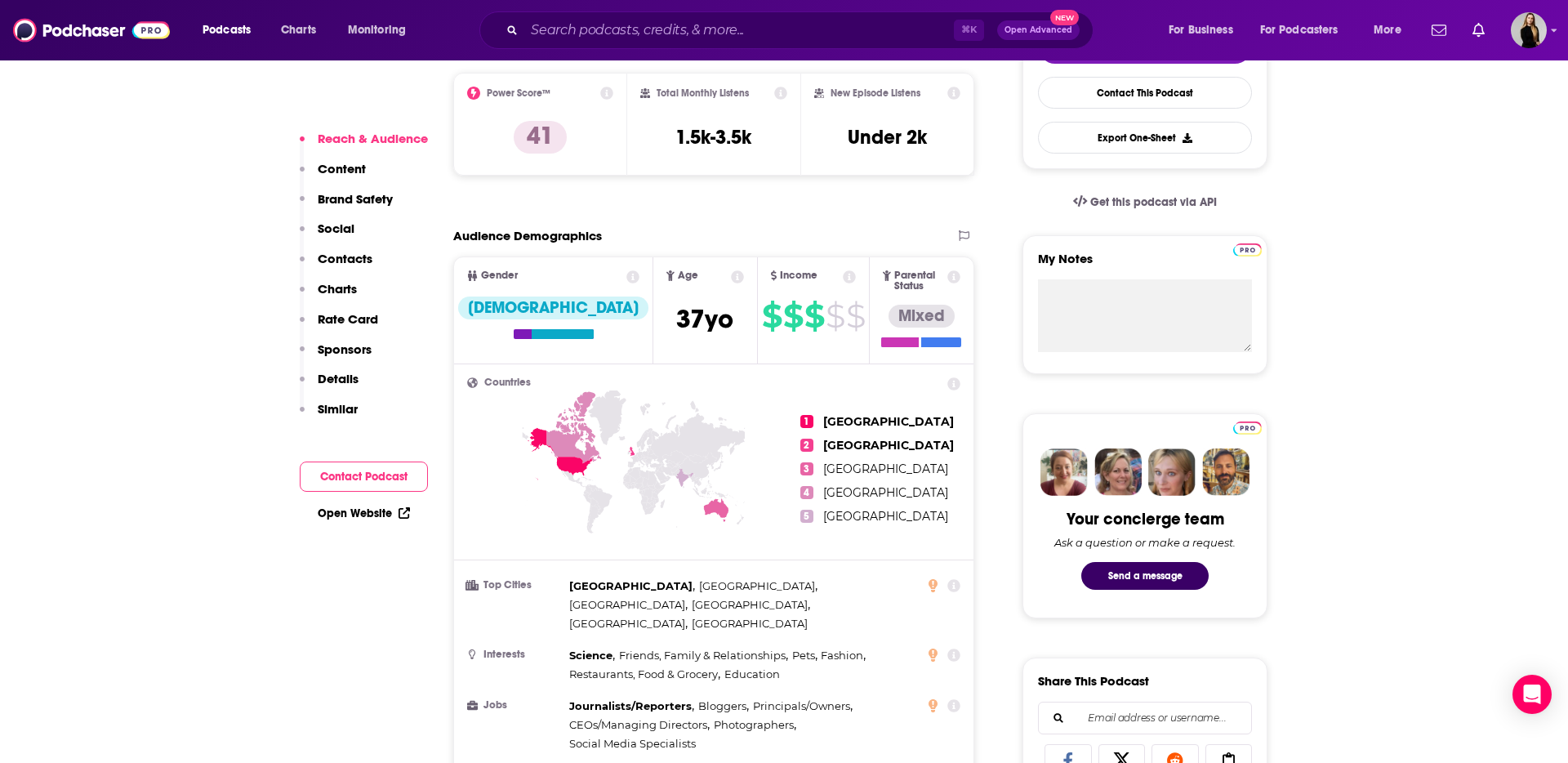
scroll to position [420, 0]
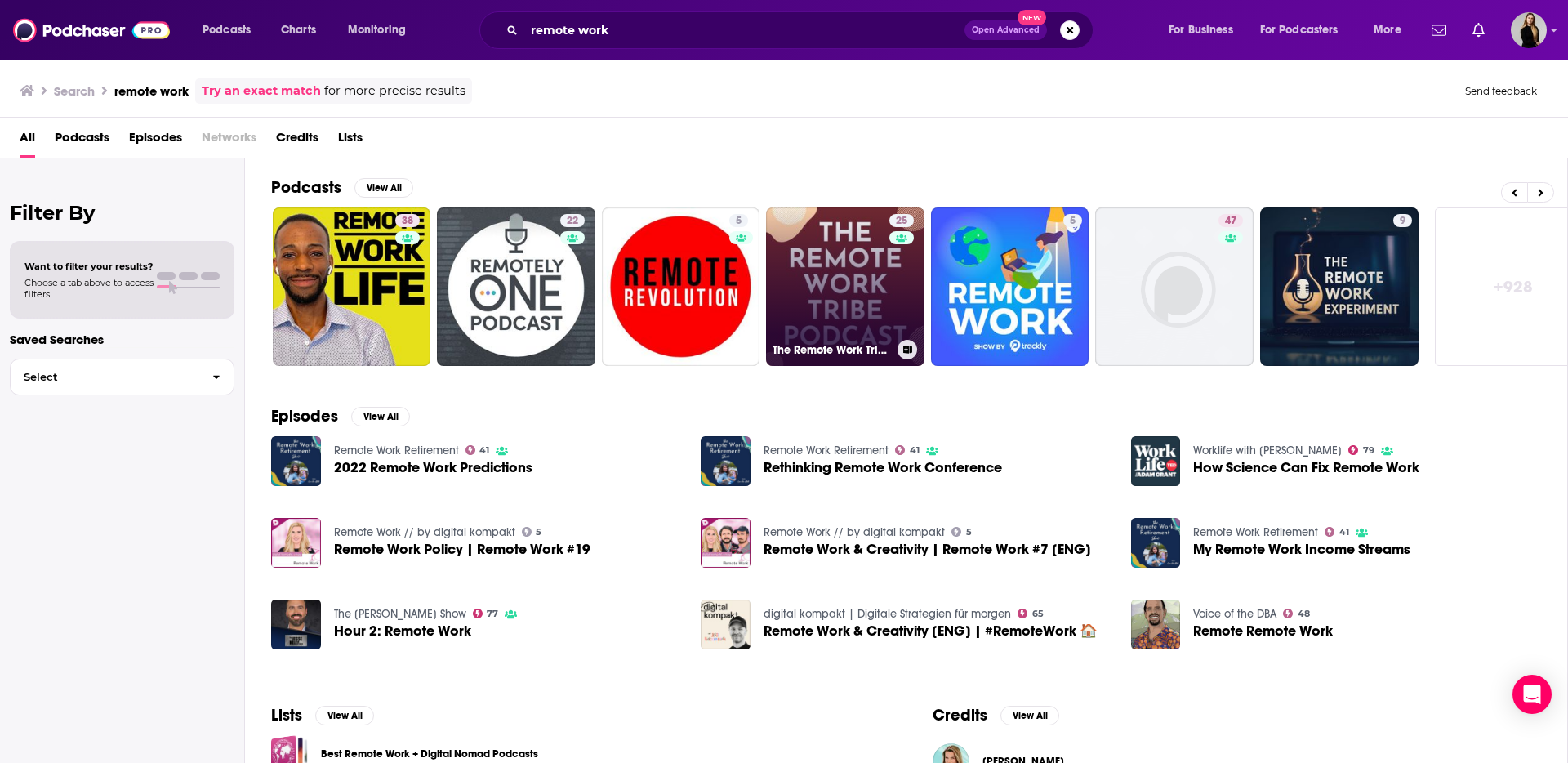
scroll to position [0, 204]
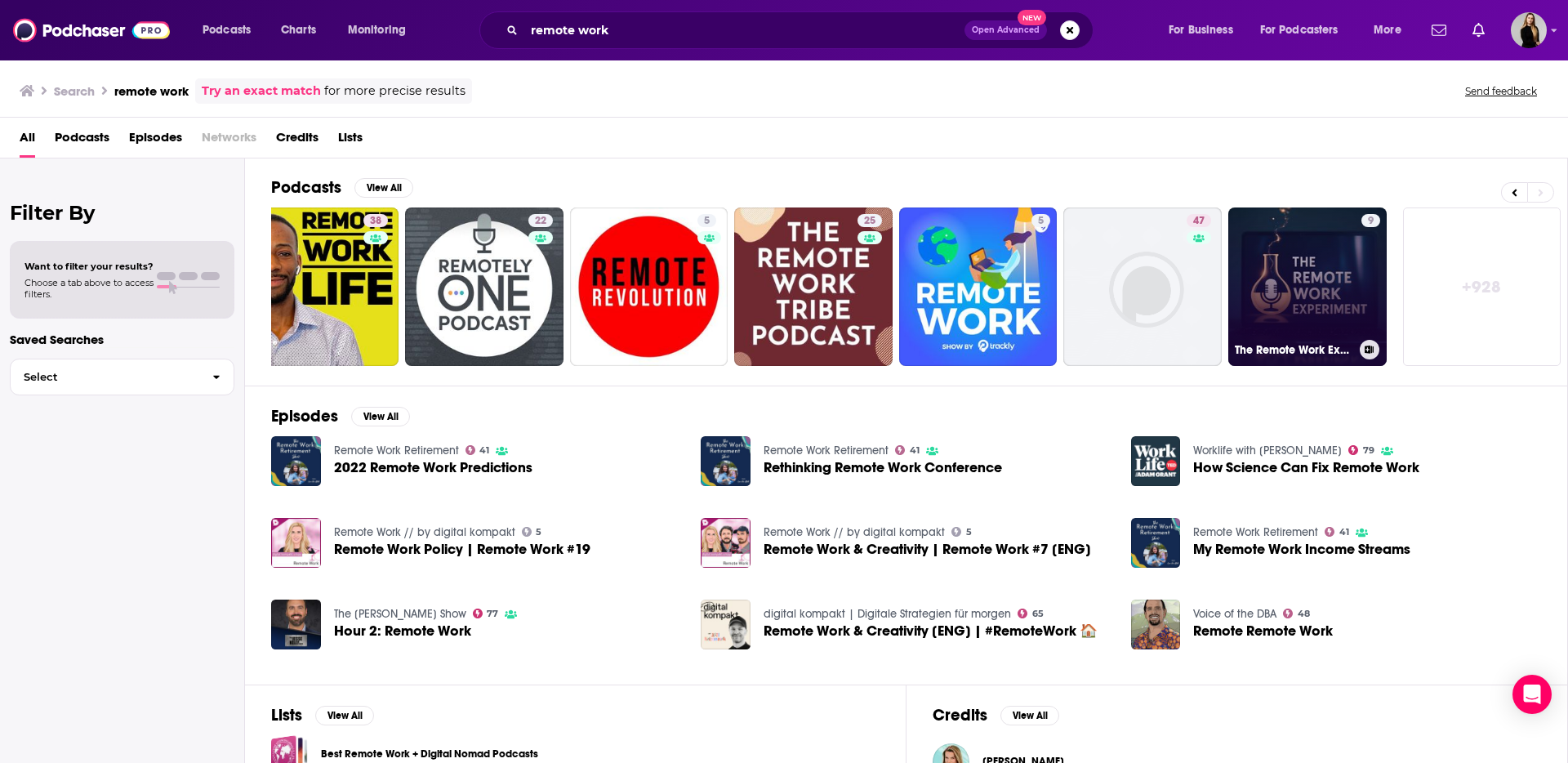
click at [1331, 262] on link "9 The Remote Work Experiment" at bounding box center [1308, 286] width 159 height 159
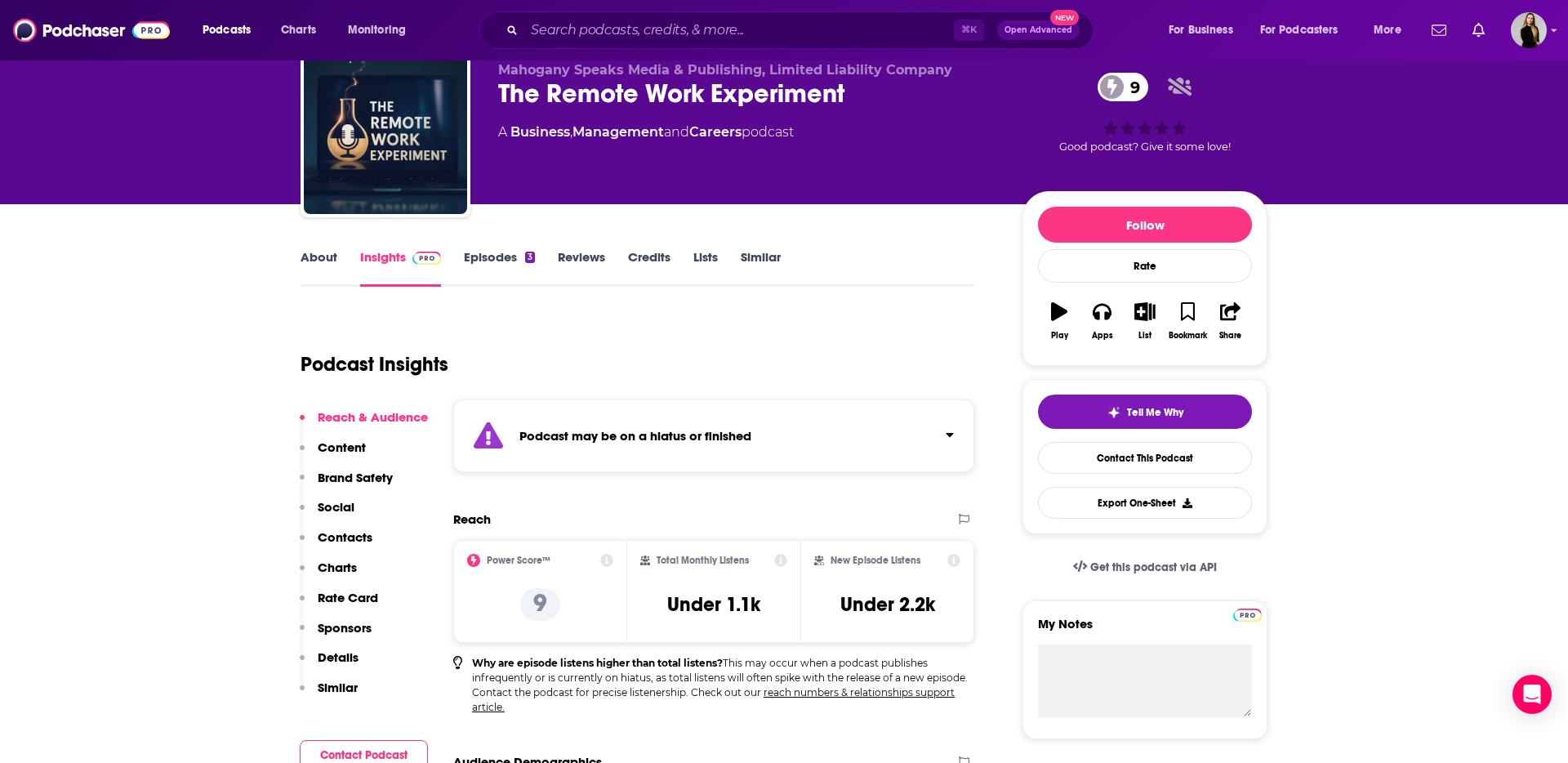
scroll to position [72, 0]
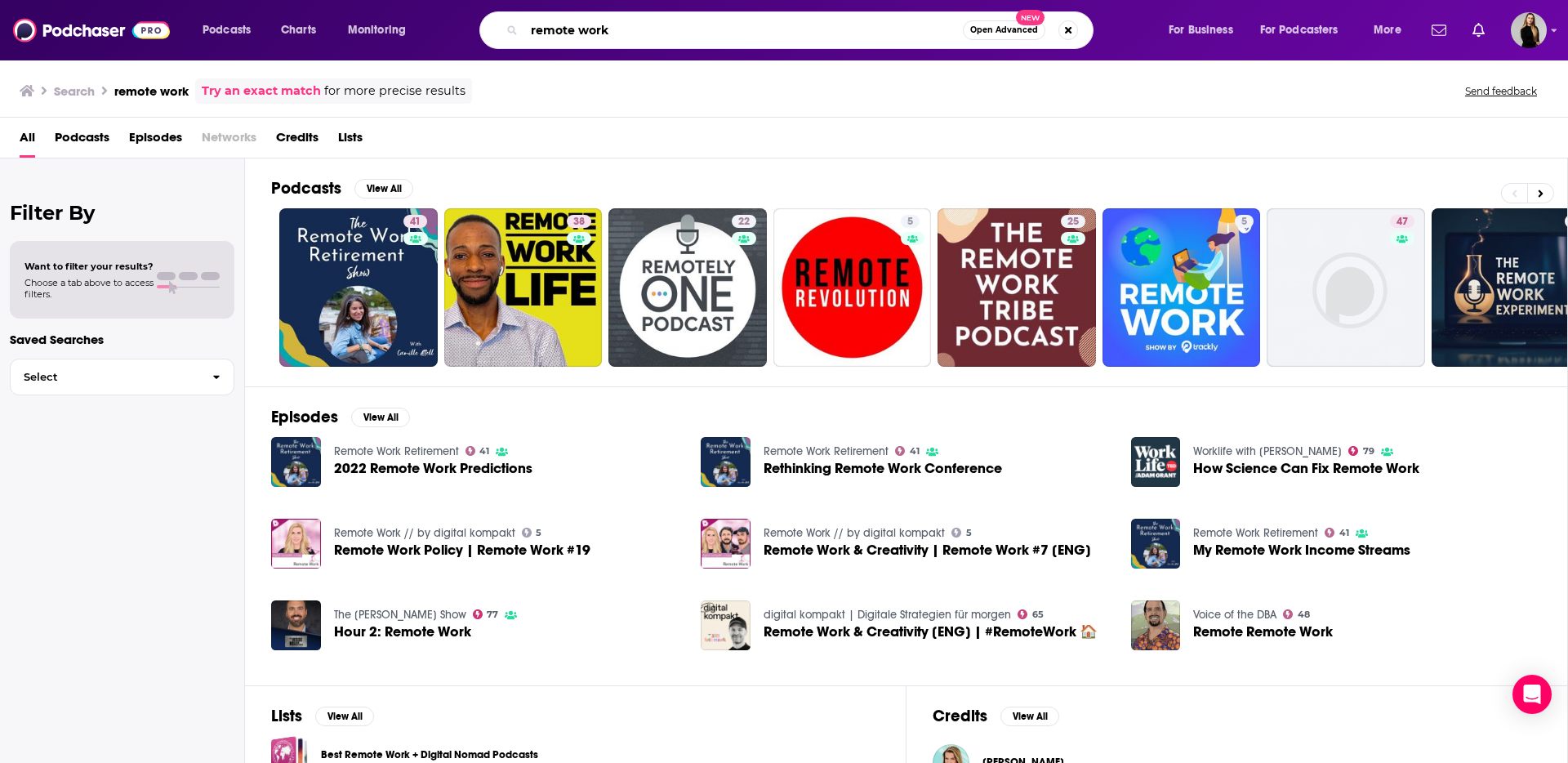
drag, startPoint x: 619, startPoint y: 20, endPoint x: 518, endPoint y: 19, distance: 101.0
click at [518, 19] on div "remote work Open Advanced New" at bounding box center [786, 30] width 614 height 38
click at [554, 28] on input "remote work" at bounding box center [744, 30] width 439 height 26
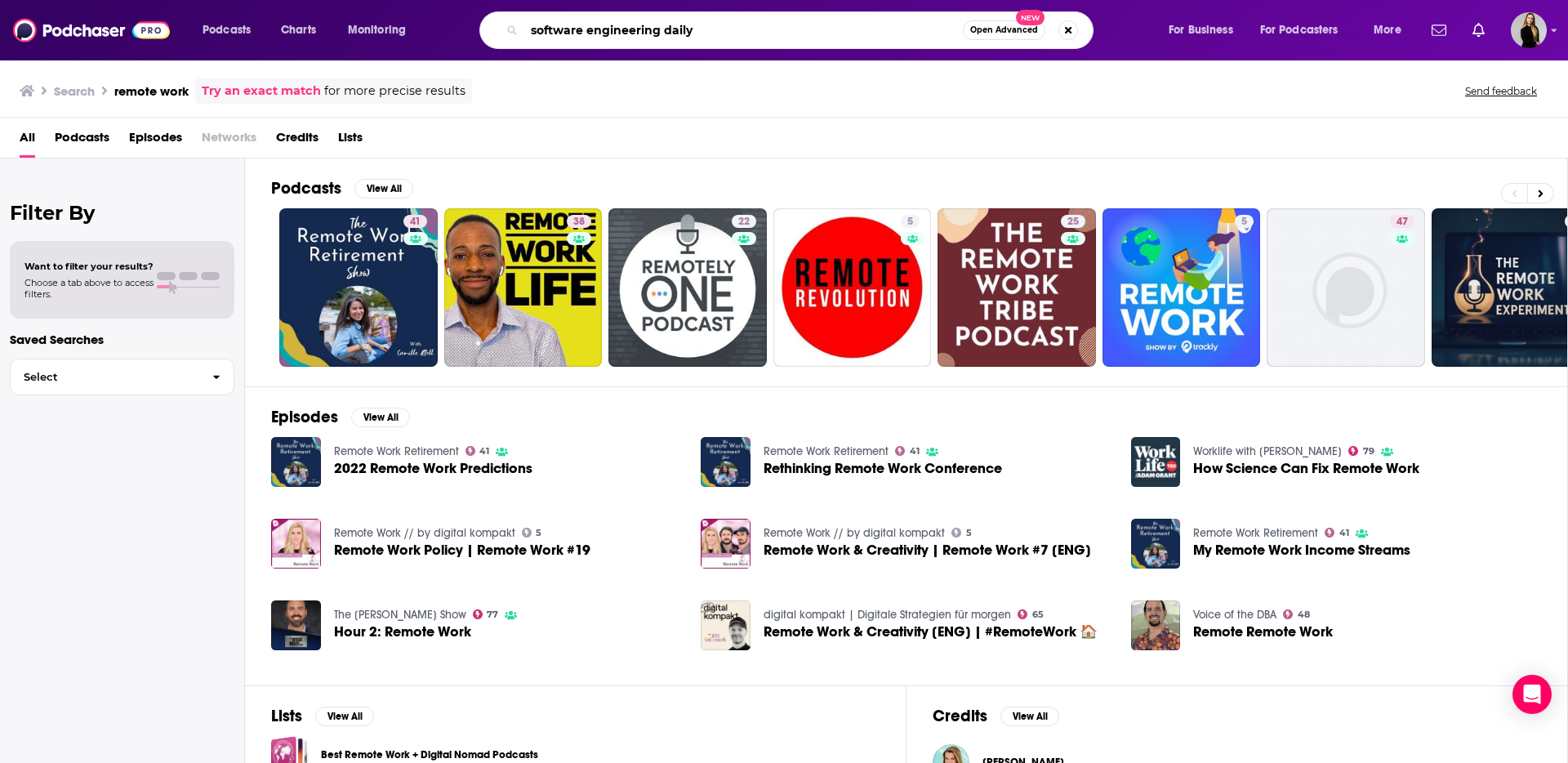
type input "software engineering daily"
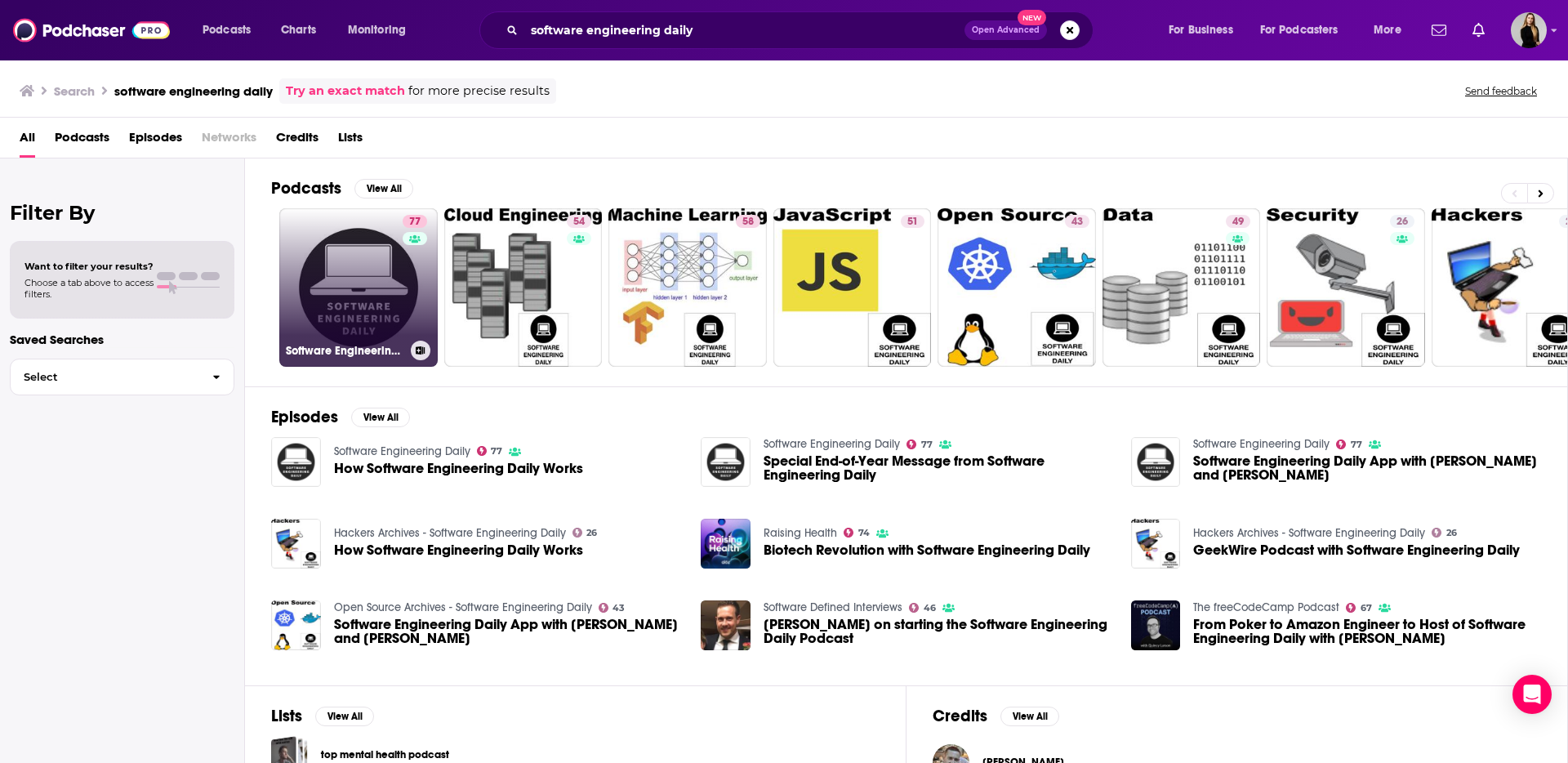
click at [369, 293] on link "77 Software Engineering Daily" at bounding box center [359, 287] width 159 height 159
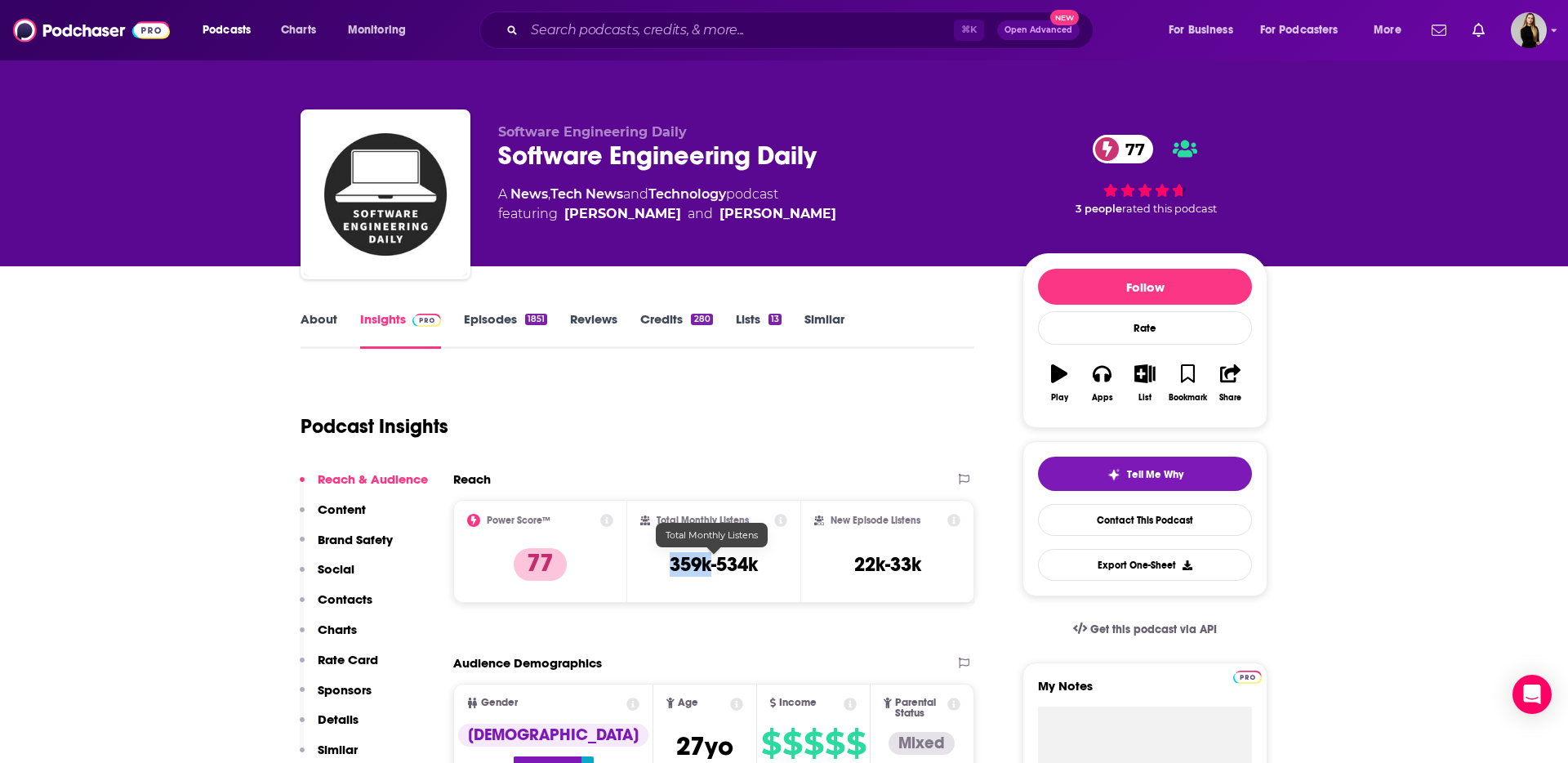
drag, startPoint x: 663, startPoint y: 564, endPoint x: 709, endPoint y: 564, distance: 46.0
click at [709, 564] on div "Total Monthly Listens 359k-534k" at bounding box center [715, 551] width 148 height 75
drag, startPoint x: 717, startPoint y: 564, endPoint x: 767, endPoint y: 563, distance: 50.0
click at [767, 563] on div "Total Monthly Listens 359k-534k" at bounding box center [715, 551] width 148 height 75
copy h3 "534k"
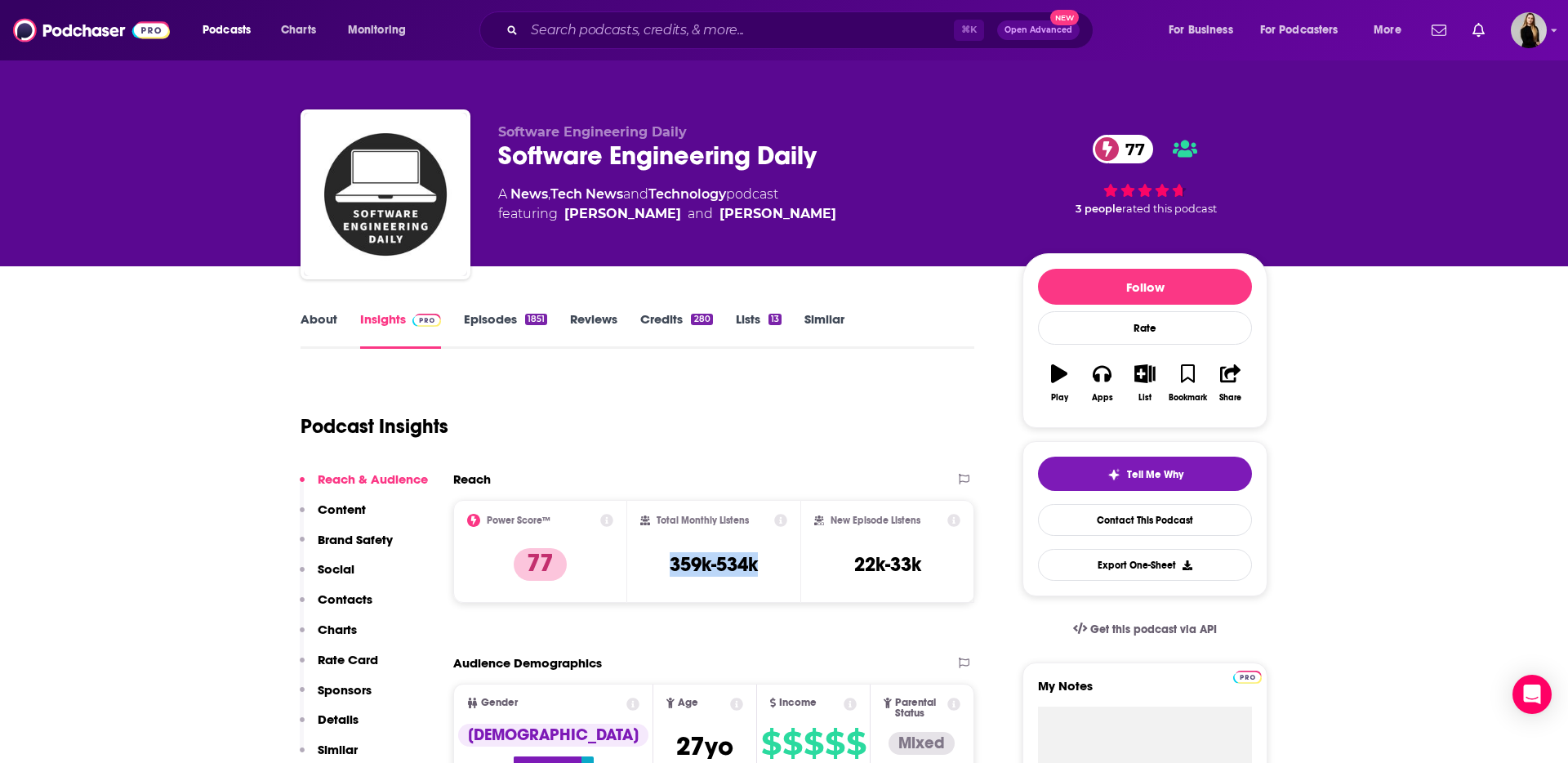
copy h3 "359k-534k"
drag, startPoint x: 657, startPoint y: 560, endPoint x: 777, endPoint y: 560, distance: 120.0
click at [777, 560] on div "Total Monthly Listens 359k-534k" at bounding box center [715, 551] width 148 height 75
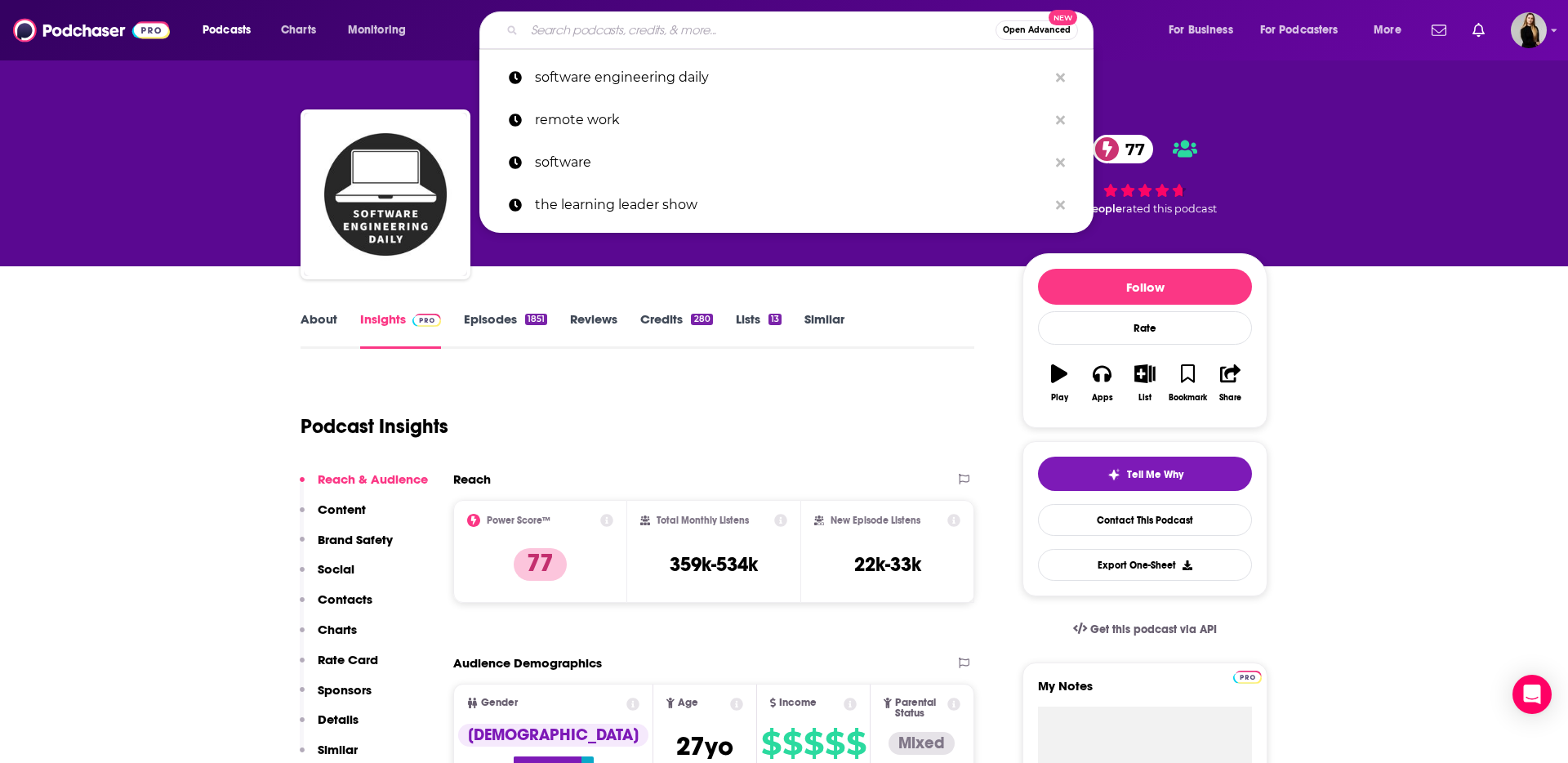
click at [601, 28] on input "Search podcasts, credits, & more..." at bounding box center [760, 30] width 472 height 26
click at [790, 436] on div "Podcast Insights" at bounding box center [631, 416] width 661 height 84
click at [620, 28] on input "Search podcasts, credits, & more..." at bounding box center [760, 30] width 472 height 26
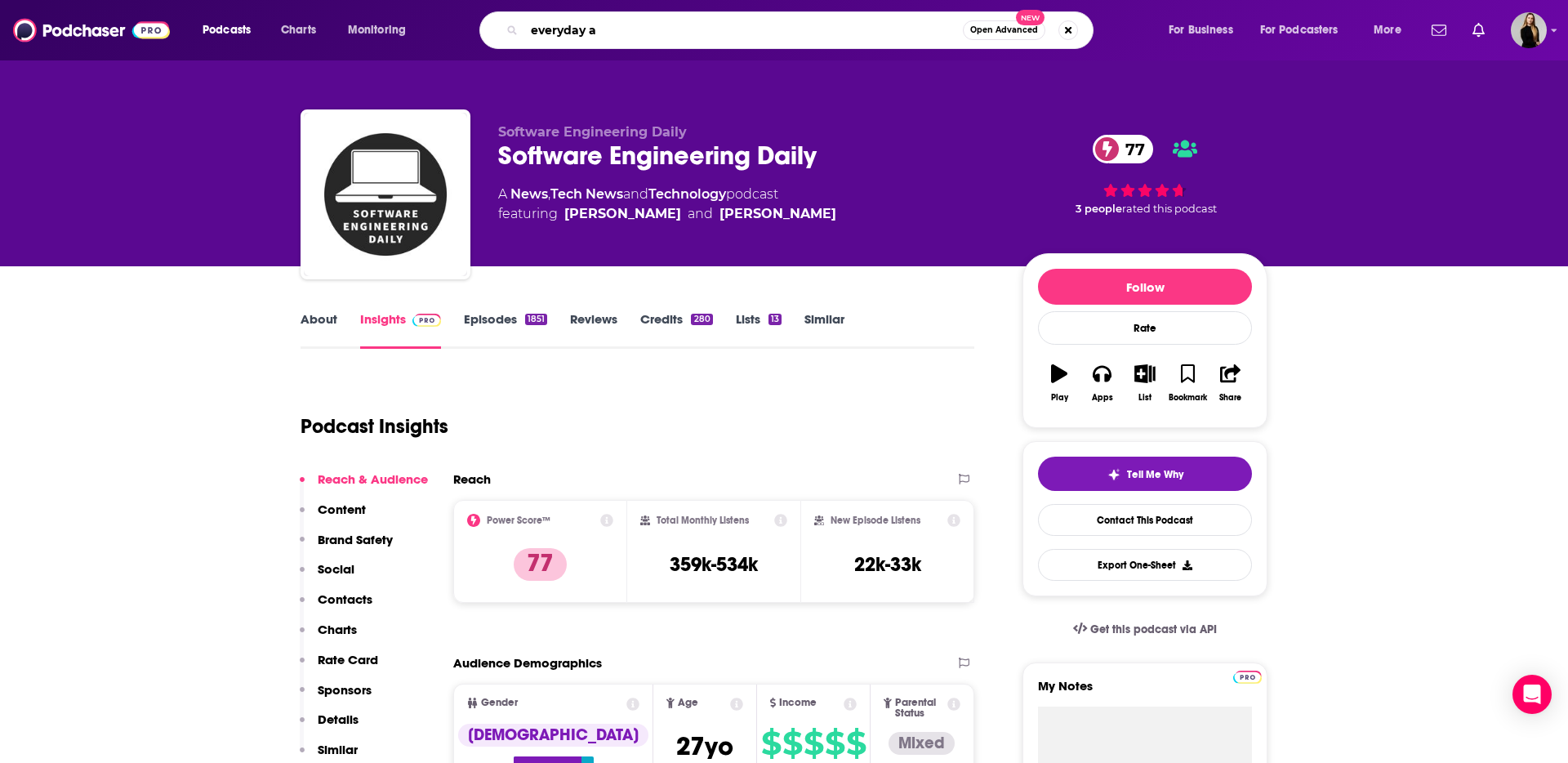
type input "everyday ai"
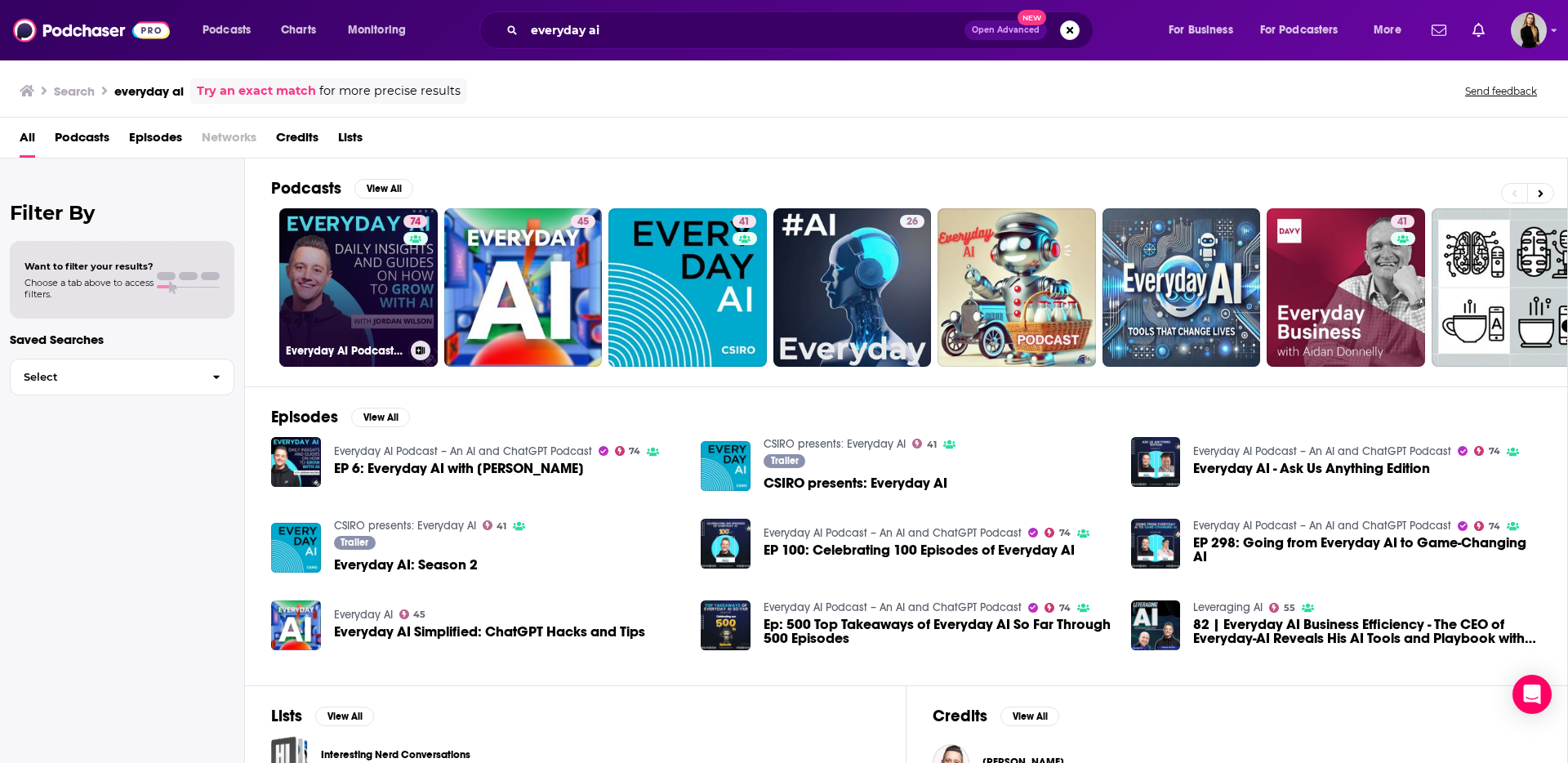
click at [365, 254] on link "74 Everyday AI Podcast – An AI and ChatGPT Podcast" at bounding box center [359, 287] width 159 height 159
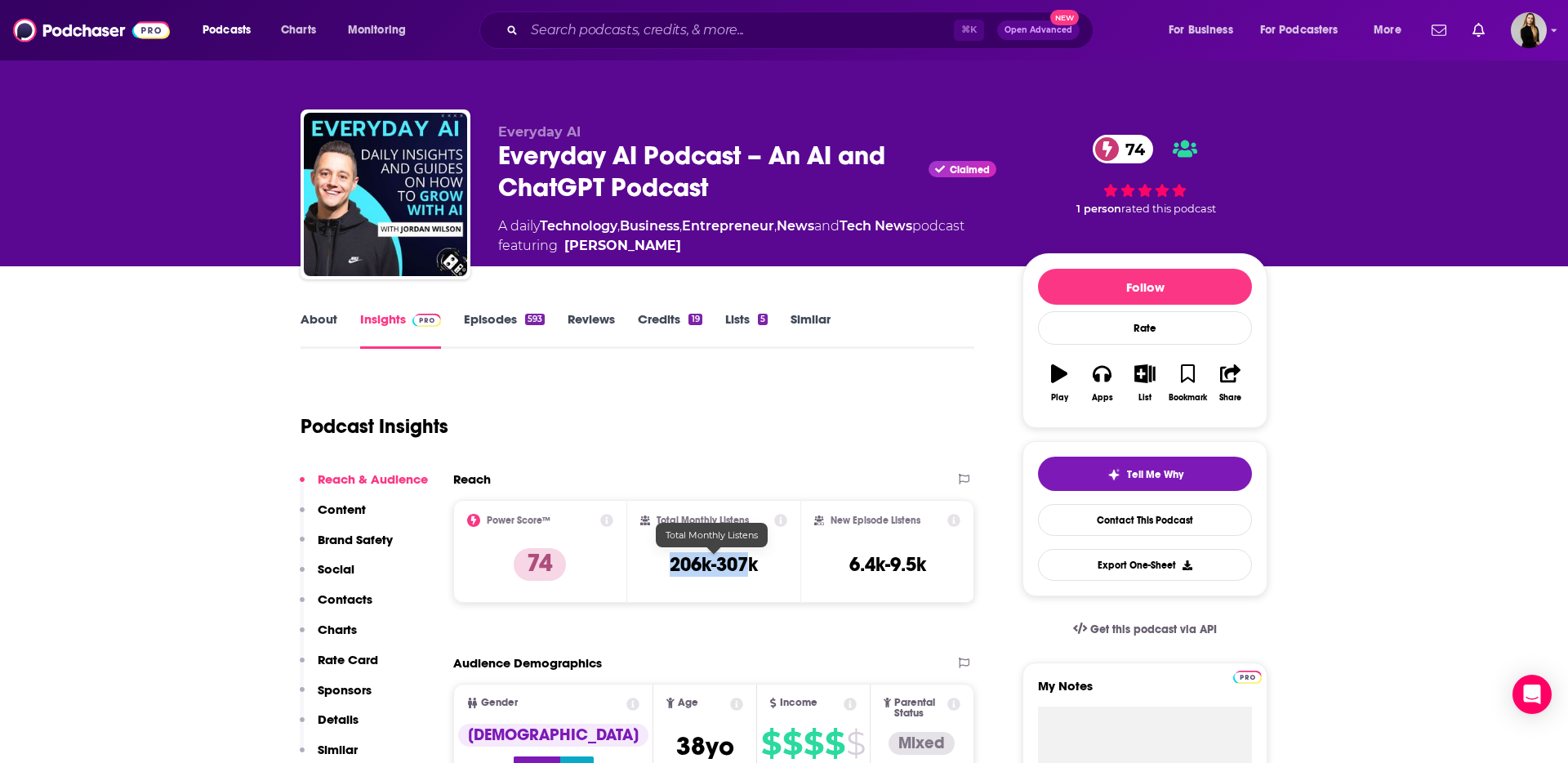
drag, startPoint x: 668, startPoint y: 562, endPoint x: 750, endPoint y: 562, distance: 82.0
click at [750, 562] on div "Total Monthly Listens 206k-307k" at bounding box center [715, 551] width 148 height 75
drag, startPoint x: 762, startPoint y: 564, endPoint x: 670, endPoint y: 563, distance: 92.0
click at [670, 563] on div "Total Monthly Listens 206k-307k" at bounding box center [715, 551] width 148 height 75
copy h3 "206k-307k"
